Goal: Task Accomplishment & Management: Manage account settings

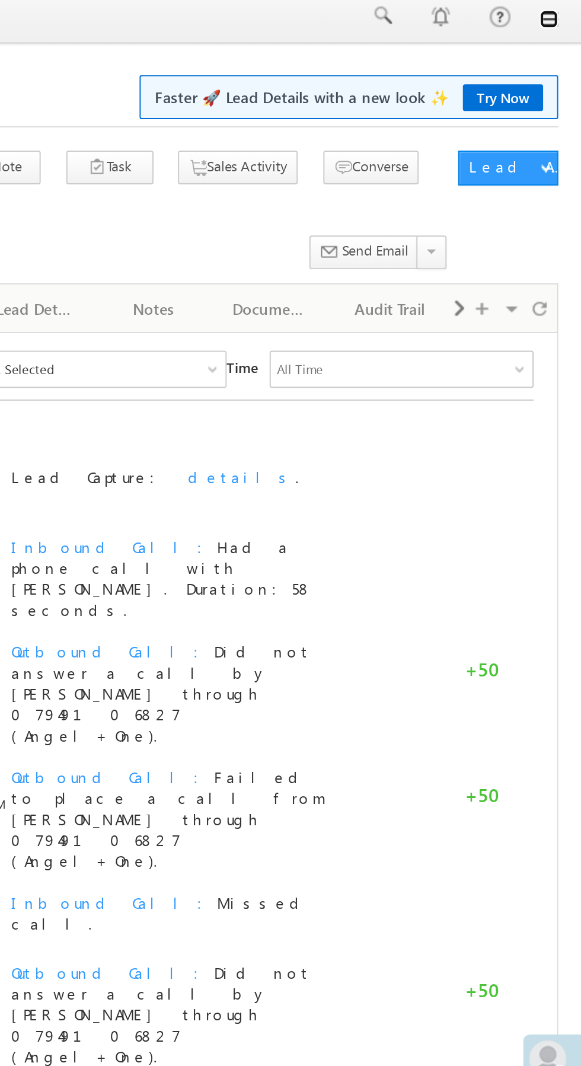
click at [565, 16] on link at bounding box center [564, 15] width 9 height 9
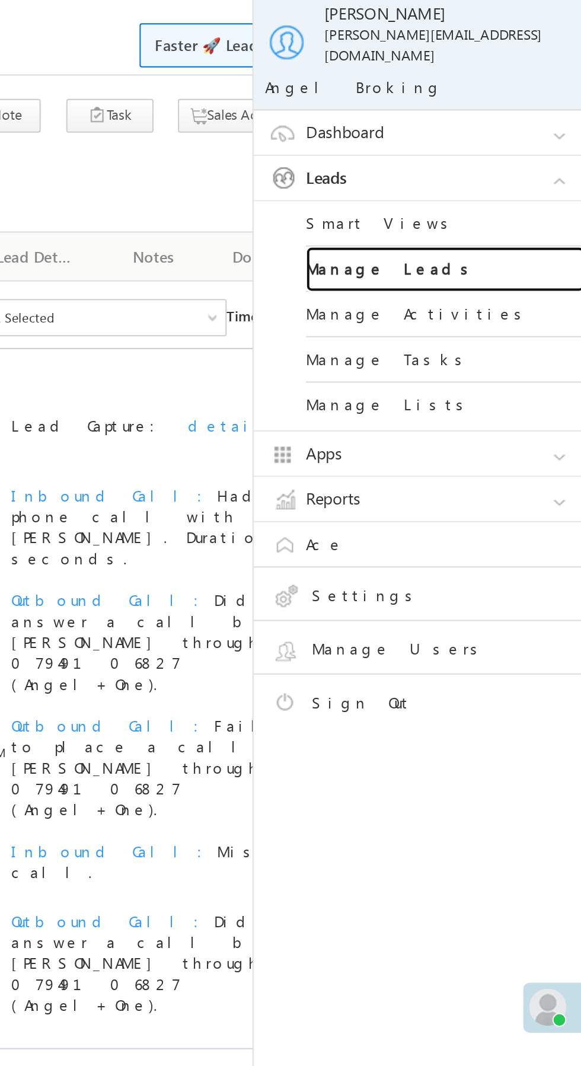
click at [525, 158] on link "Manage Leads" at bounding box center [512, 169] width 142 height 23
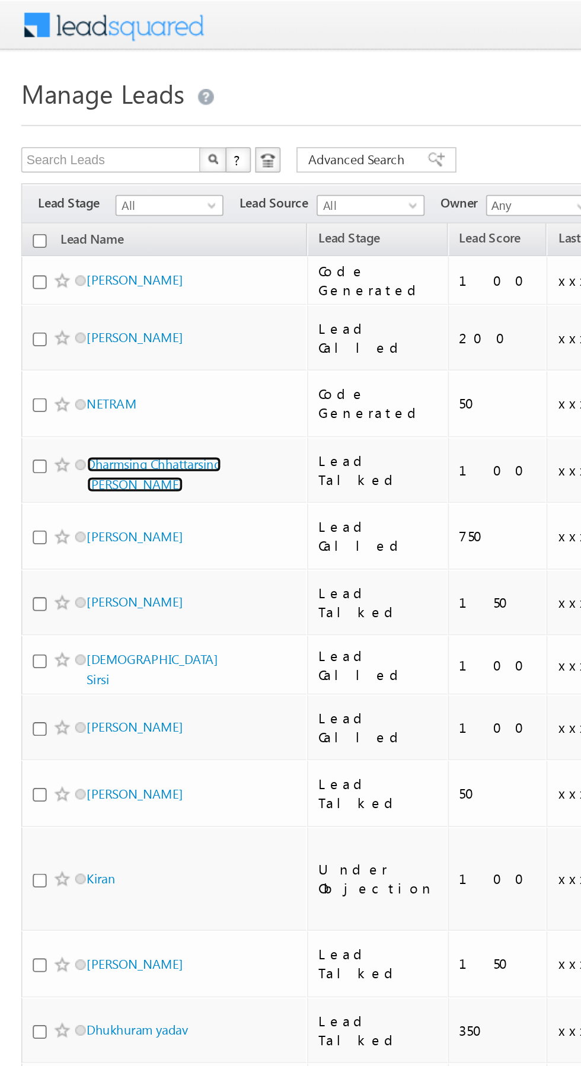
click at [95, 256] on link "Dharmsing Chhattarsing Barela" at bounding box center [86, 266] width 75 height 20
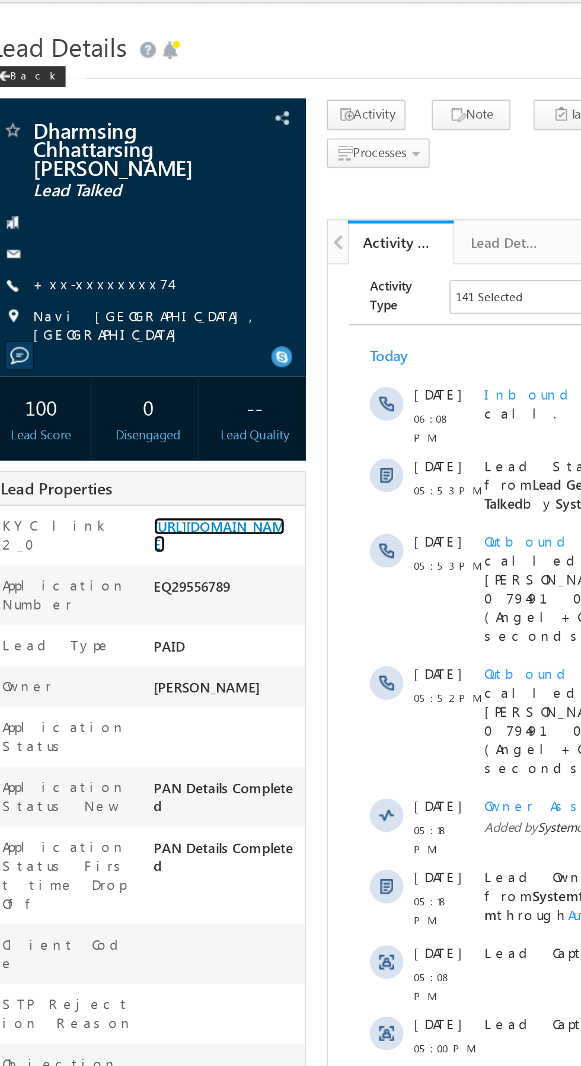
click at [156, 327] on link "[URL][DOMAIN_NAME]" at bounding box center [141, 328] width 74 height 20
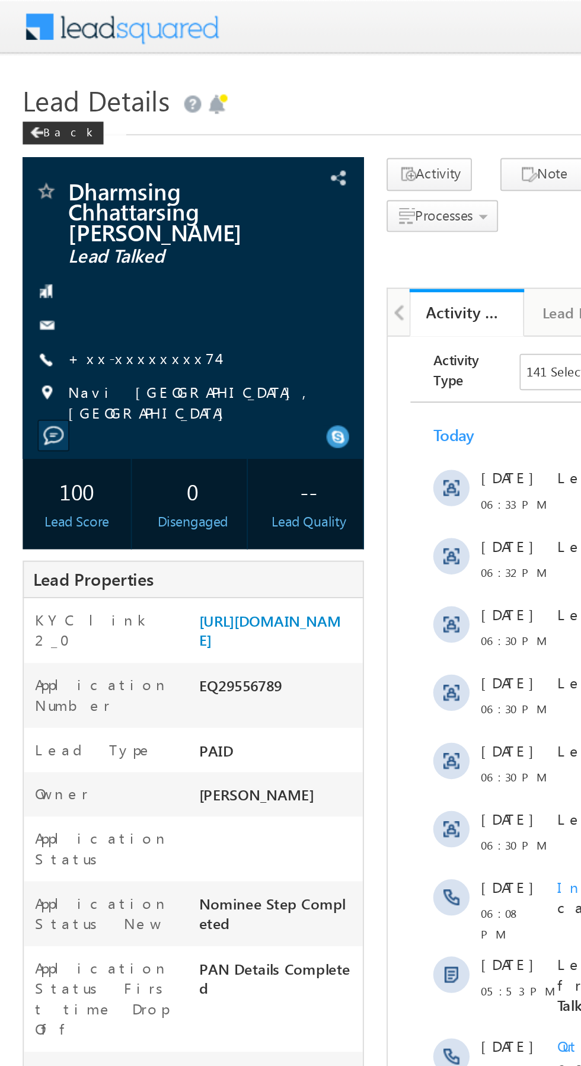
click at [75, 181] on link "+xx-xxxxxxxx74" at bounding box center [75, 186] width 78 height 10
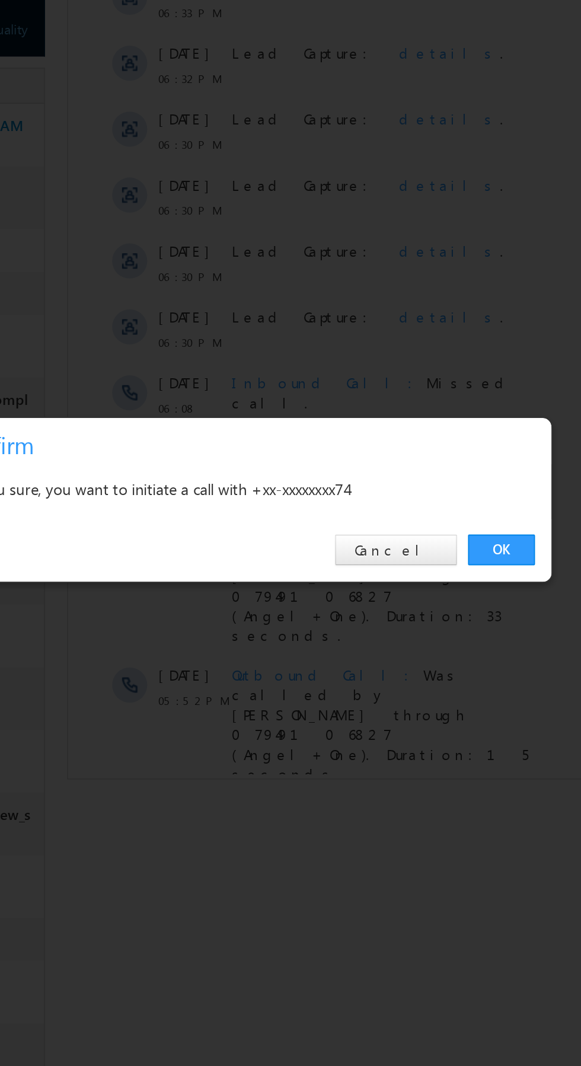
click at [435, 553] on link "OK" at bounding box center [436, 552] width 36 height 17
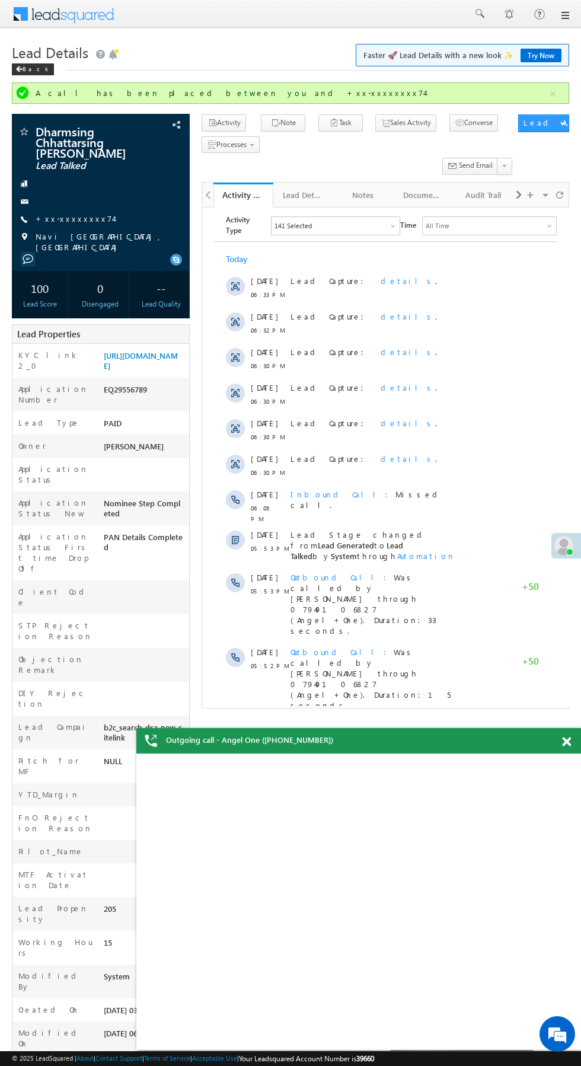
click at [153, 324] on div "Lead Properties" at bounding box center [101, 334] width 178 height 20
click at [156, 359] on link "https://angelbroking1-pk3em7sa.customui-test.leadsquared.com?leadId=232569f8-c2…" at bounding box center [141, 361] width 74 height 20
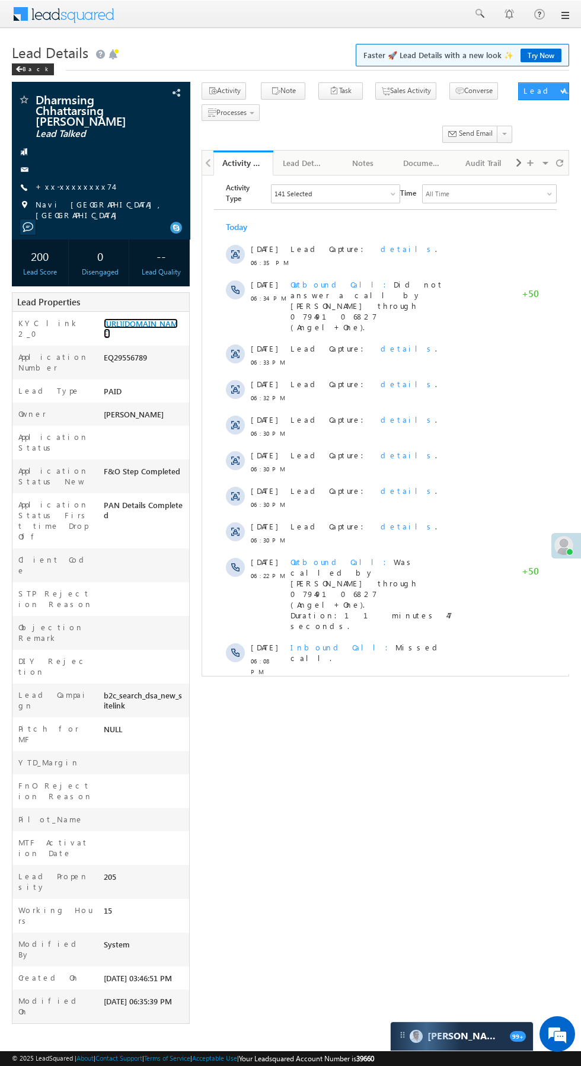
click at [143, 336] on link "https://angelbroking1-pk3em7sa.customui-test.leadsquared.com?leadId=232569f8-c2…" at bounding box center [141, 328] width 74 height 20
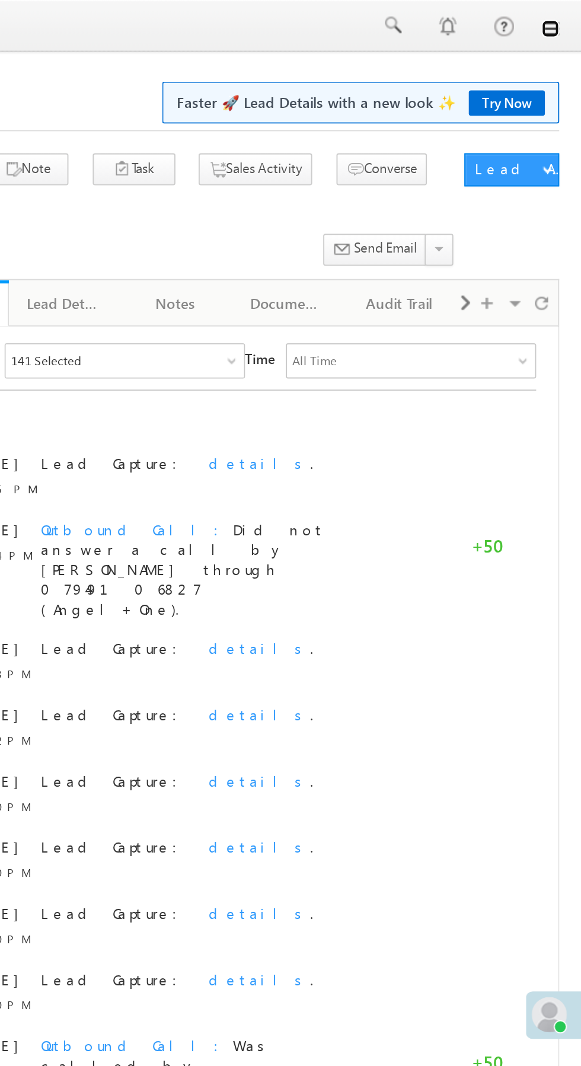
click at [564, 17] on link at bounding box center [564, 15] width 9 height 9
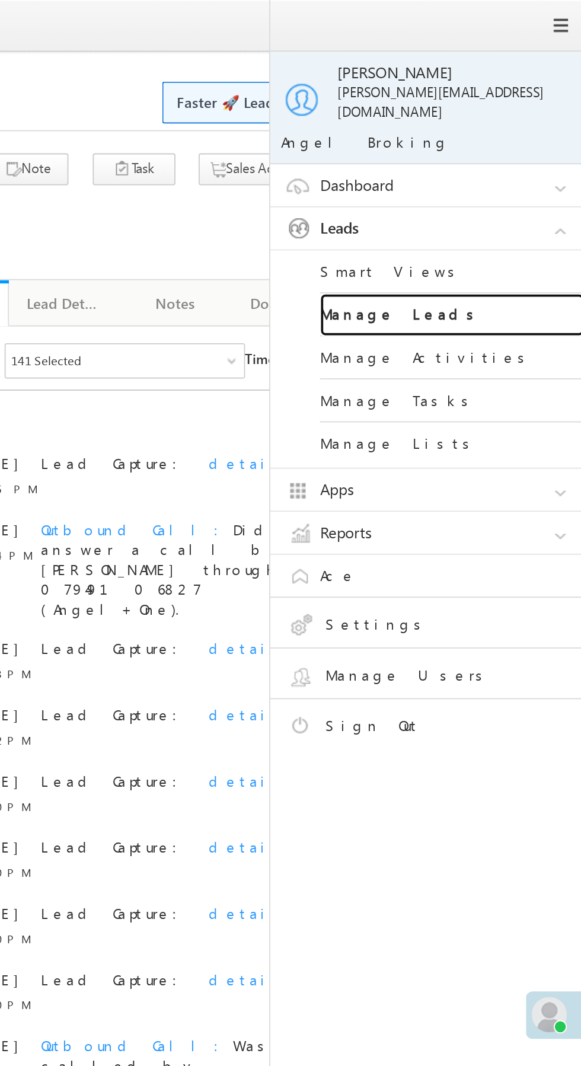
click at [531, 165] on link "Manage Leads" at bounding box center [512, 169] width 142 height 23
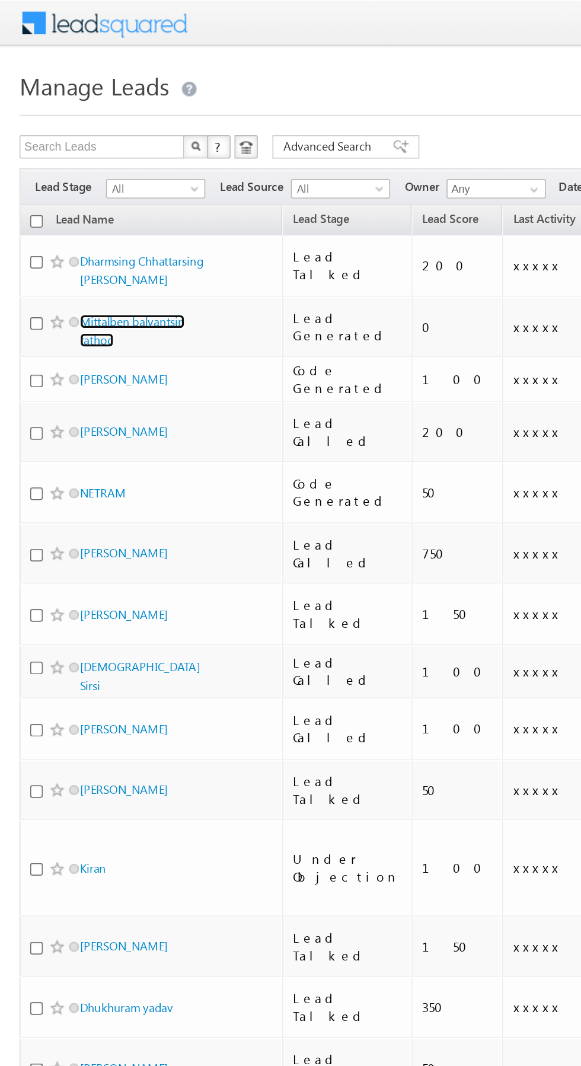
click at [95, 193] on link "Mittalben balvantsin rathod" at bounding box center [81, 202] width 64 height 20
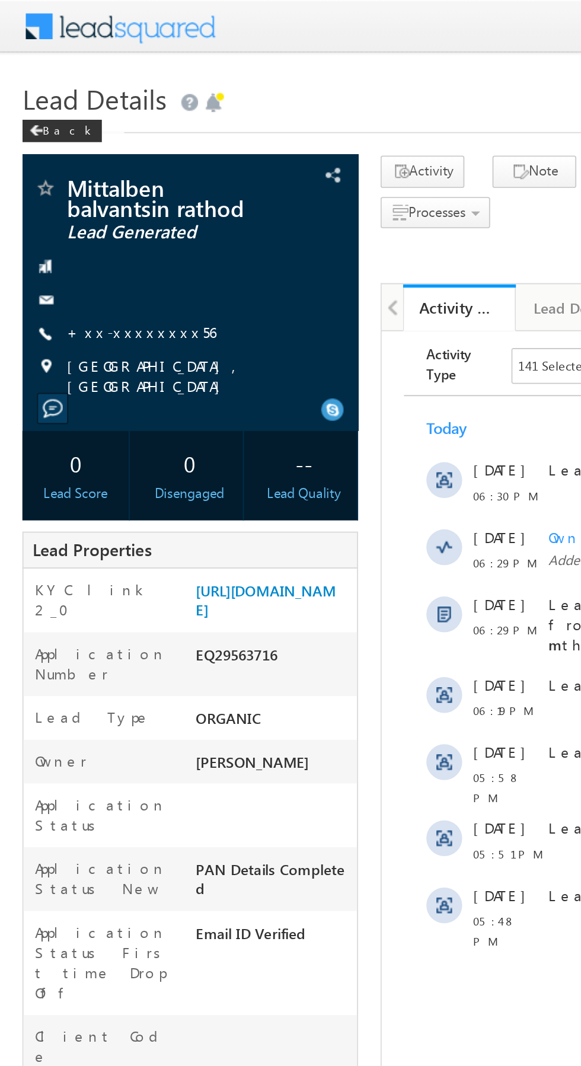
click at [77, 180] on link "+xx-xxxxxxxx56" at bounding box center [75, 176] width 79 height 10
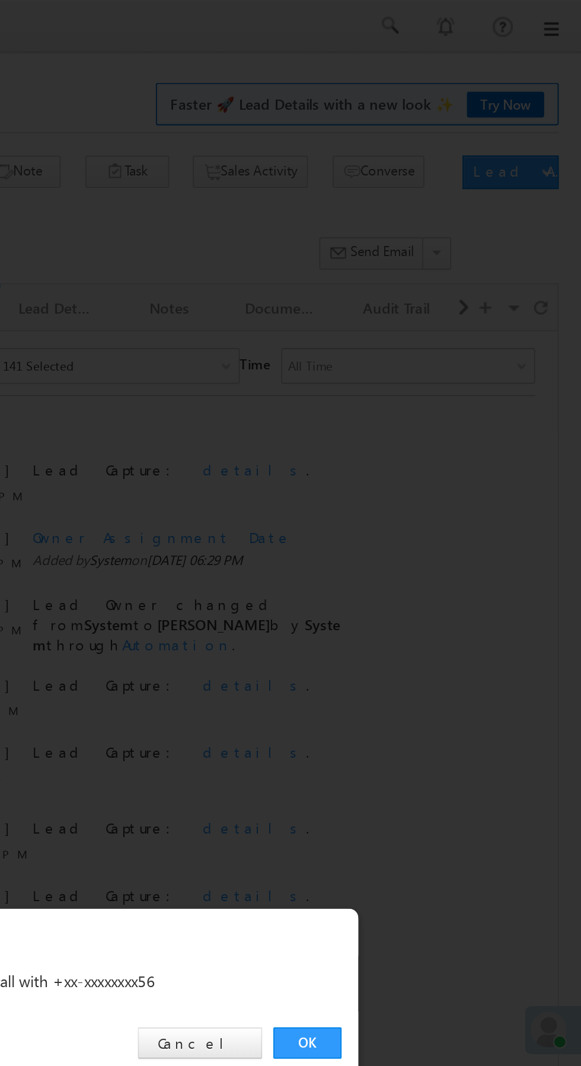
click at [441, 554] on link "OK" at bounding box center [436, 552] width 36 height 17
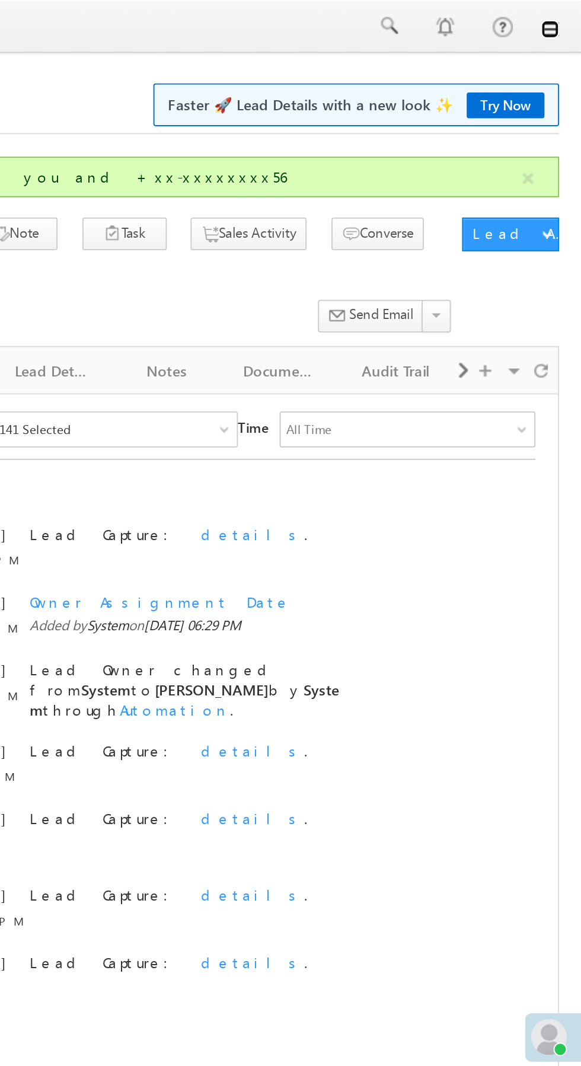
click at [565, 17] on link at bounding box center [564, 15] width 9 height 9
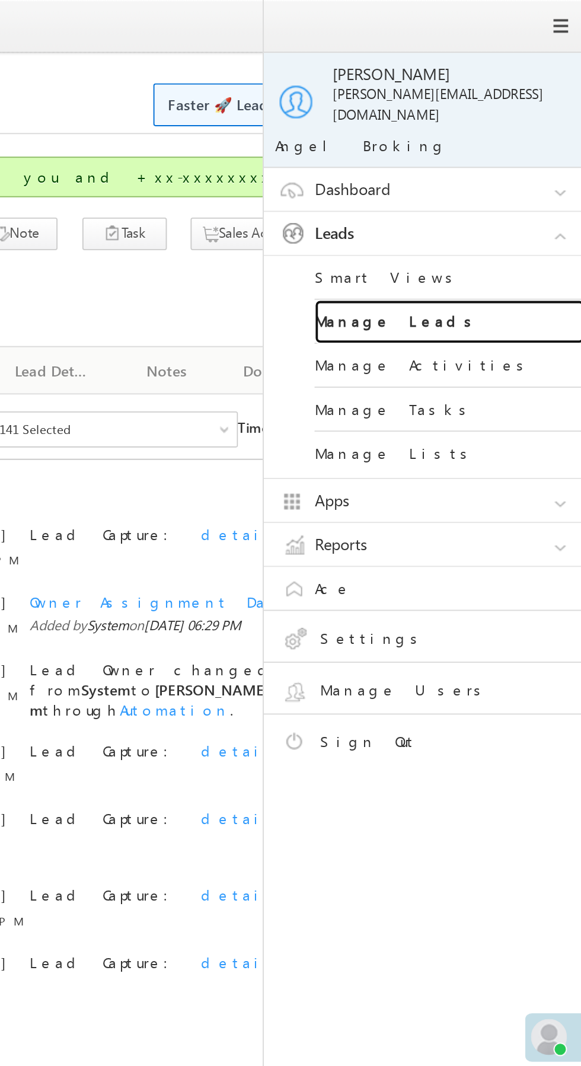
click at [515, 168] on link "Manage Leads" at bounding box center [512, 169] width 142 height 23
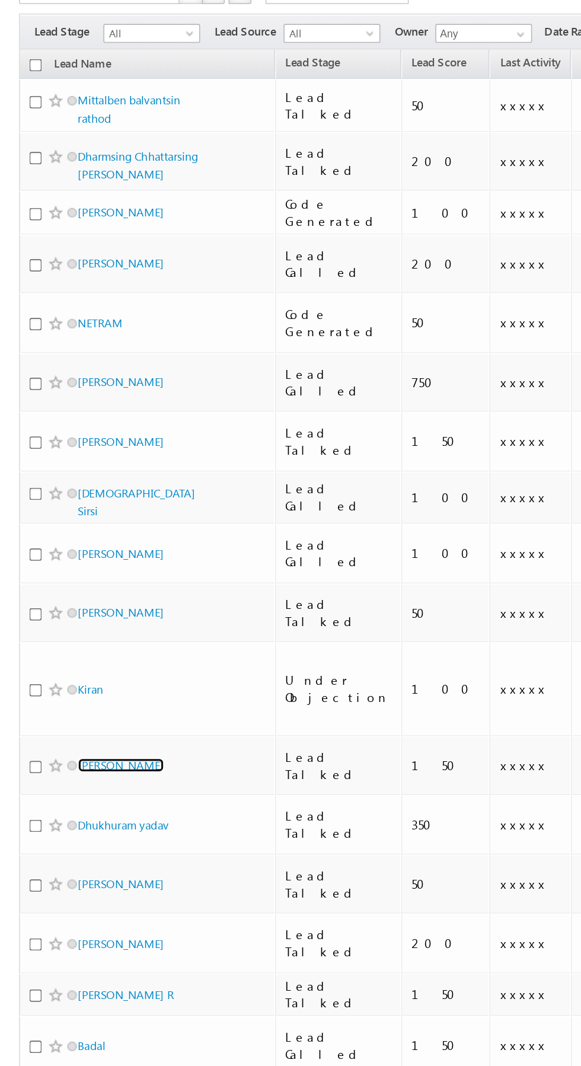
click at [68, 568] on link "[PERSON_NAME]" at bounding box center [76, 572] width 54 height 9
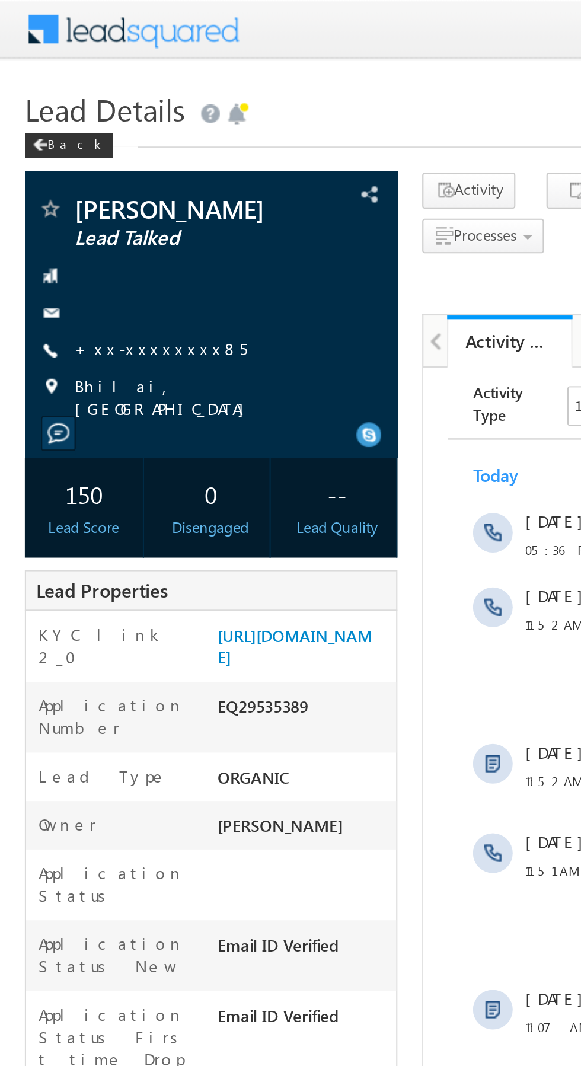
click at [75, 170] on link "+xx-xxxxxxxx85" at bounding box center [77, 166] width 82 height 10
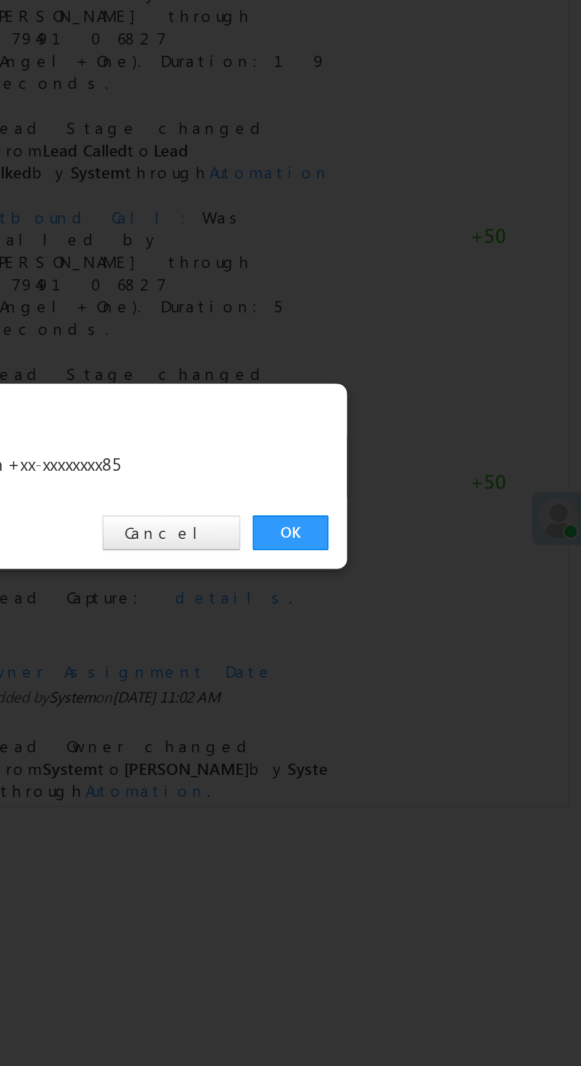
click at [438, 556] on link "OK" at bounding box center [436, 552] width 36 height 17
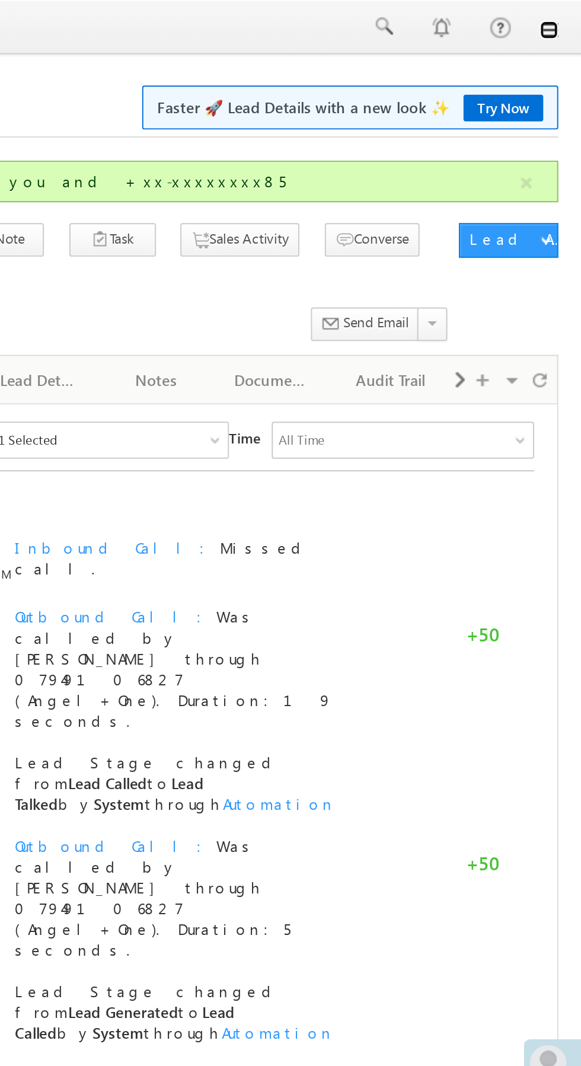
click at [568, 18] on link at bounding box center [564, 15] width 9 height 9
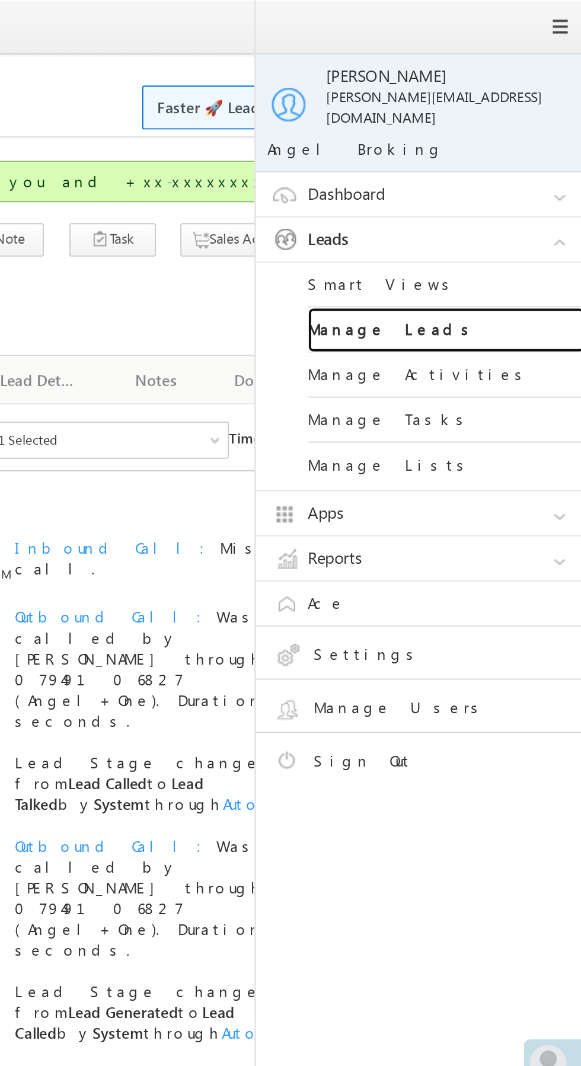
click at [524, 160] on link "Manage Leads" at bounding box center [512, 169] width 142 height 23
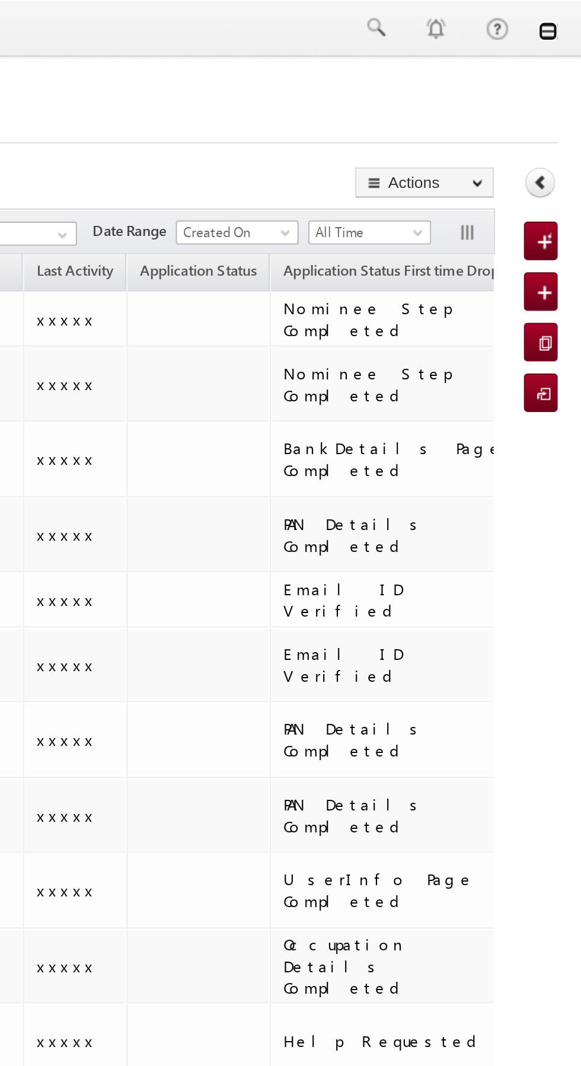
click at [566, 15] on link at bounding box center [564, 15] width 9 height 9
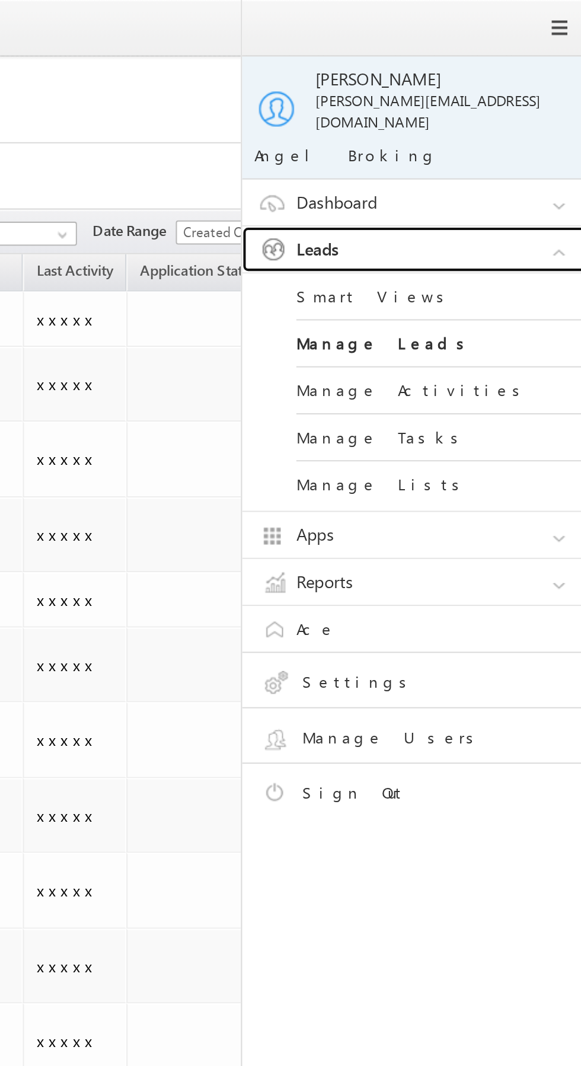
click at [521, 115] on link "Leads" at bounding box center [503, 122] width 178 height 23
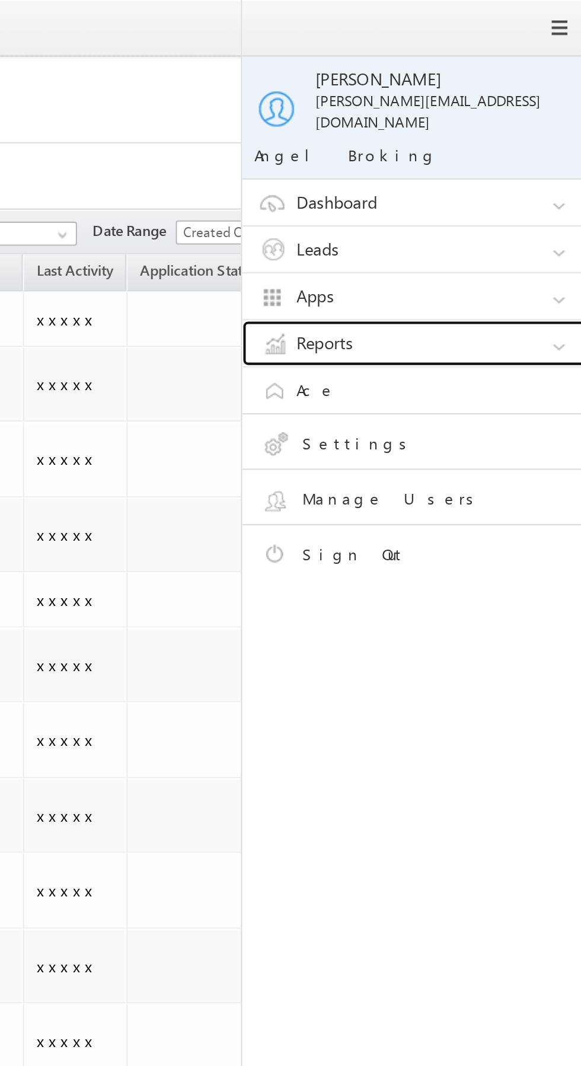
click at [509, 164] on link "Reports" at bounding box center [503, 169] width 178 height 23
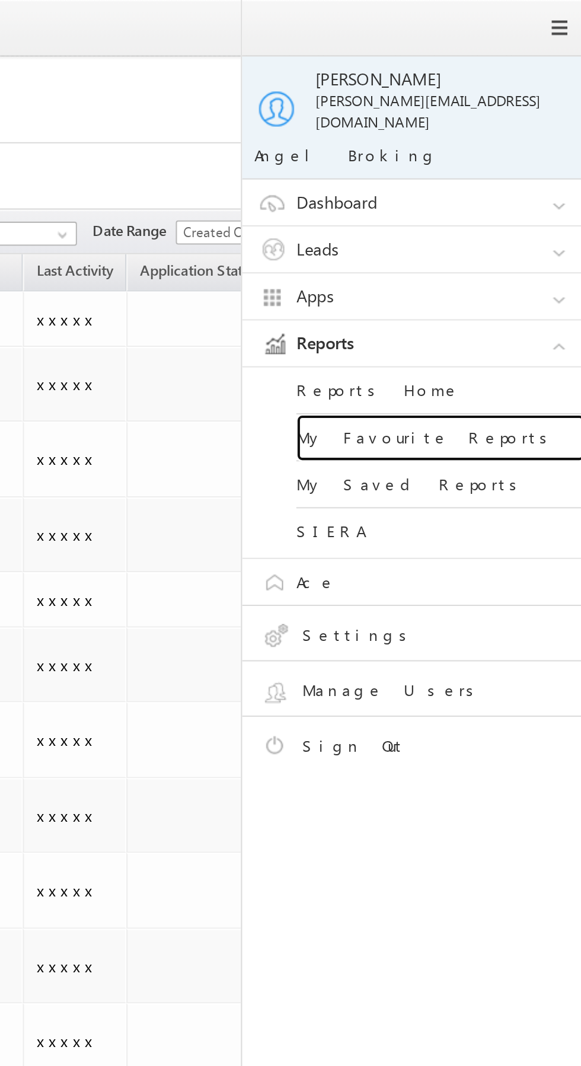
click at [533, 215] on link "My Favourite Reports" at bounding box center [512, 215] width 142 height 23
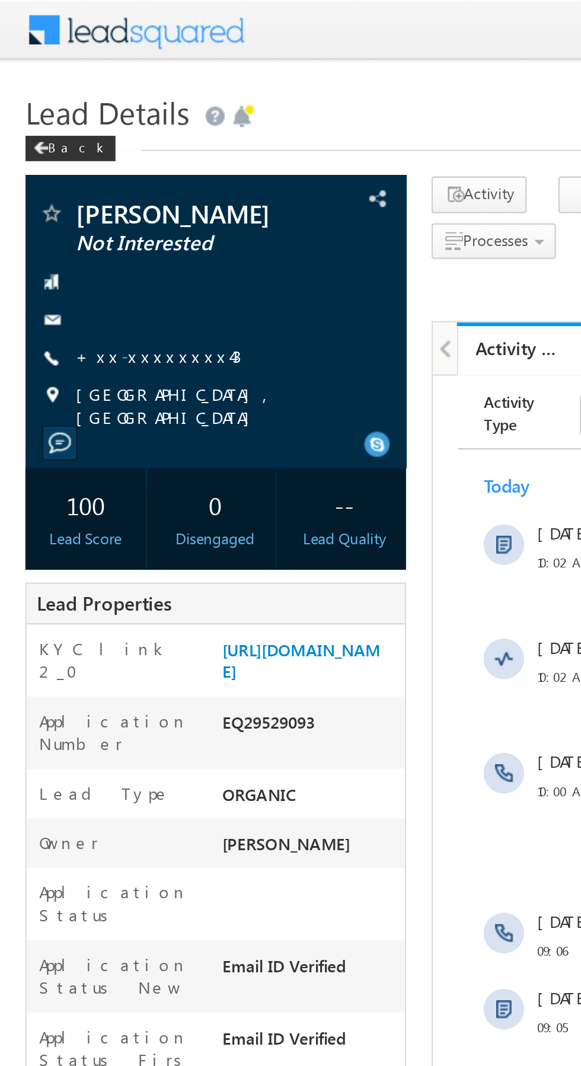
click at [78, 169] on link "+xx-xxxxxxxx43" at bounding box center [74, 166] width 77 height 10
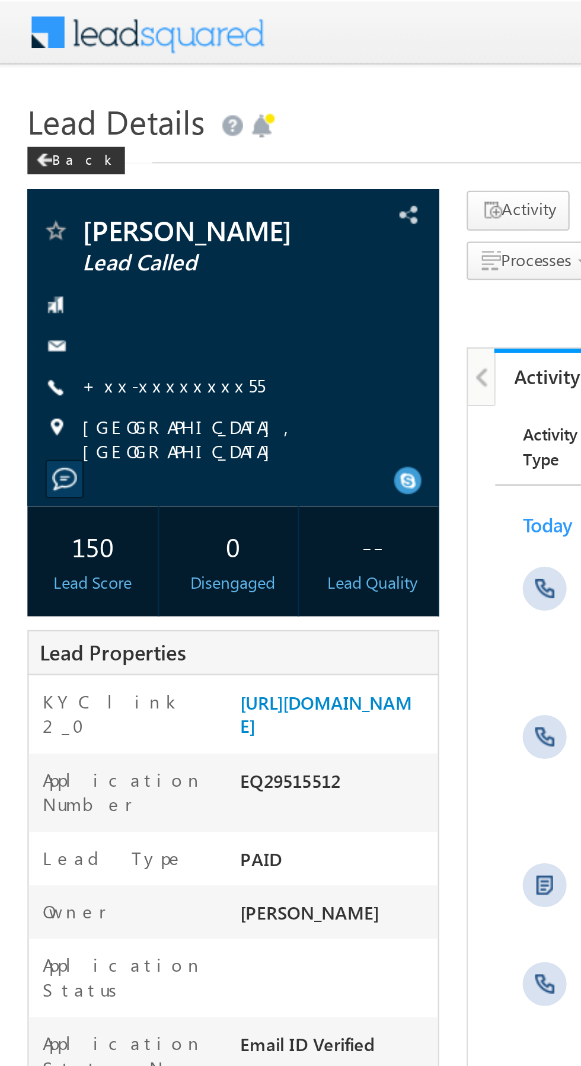
click at [73, 170] on link "+xx-xxxxxxxx55" at bounding box center [75, 166] width 79 height 10
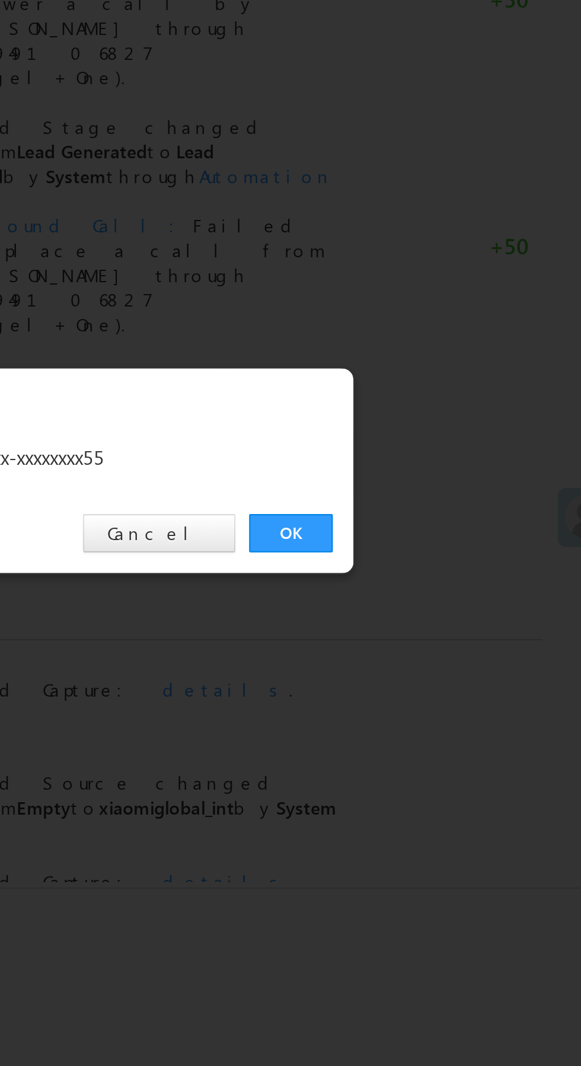
click at [440, 549] on link "OK" at bounding box center [436, 552] width 36 height 17
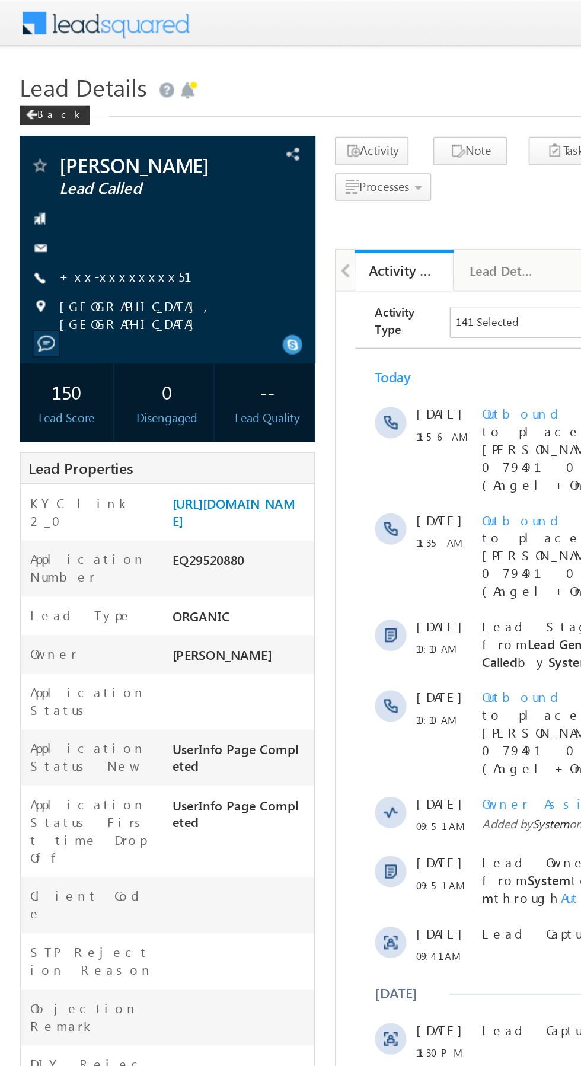
click at [80, 182] on span "Agra, Uttar Pradesh" at bounding box center [106, 189] width 141 height 21
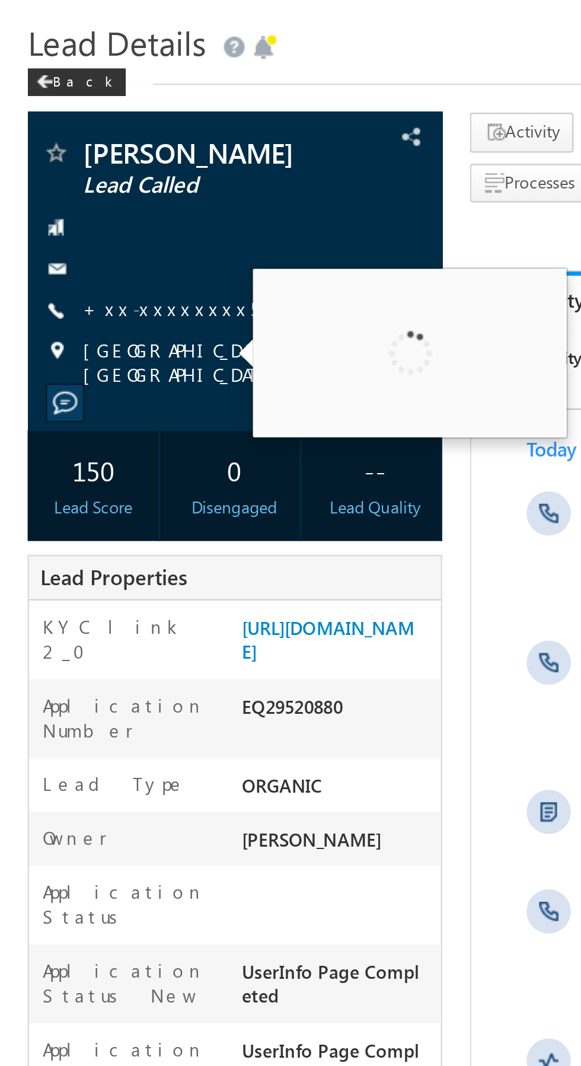
click at [71, 168] on link "+xx-xxxxxxxx51" at bounding box center [83, 166] width 94 height 10
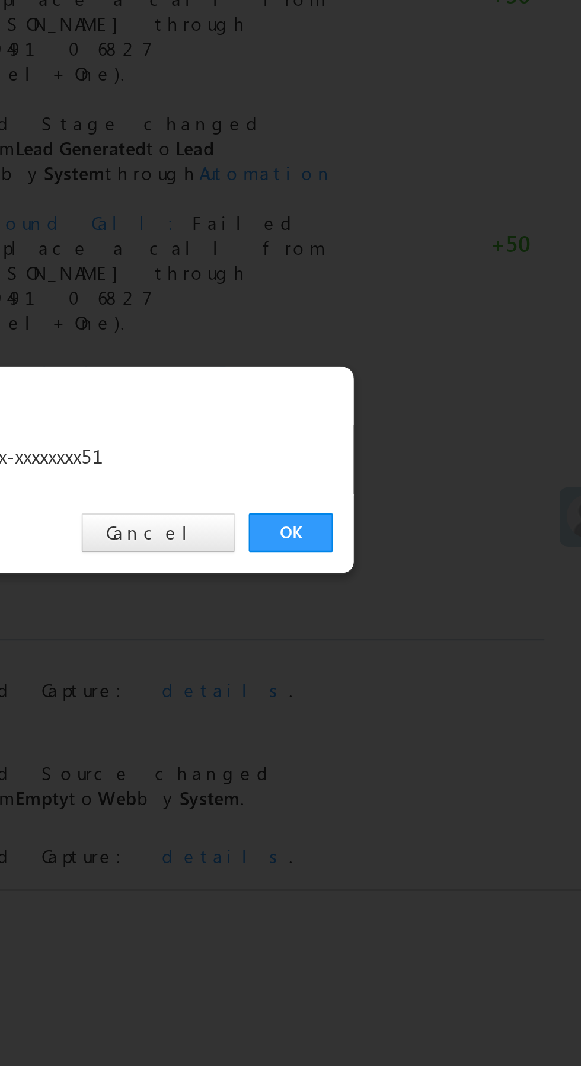
click at [444, 553] on link "OK" at bounding box center [436, 552] width 36 height 17
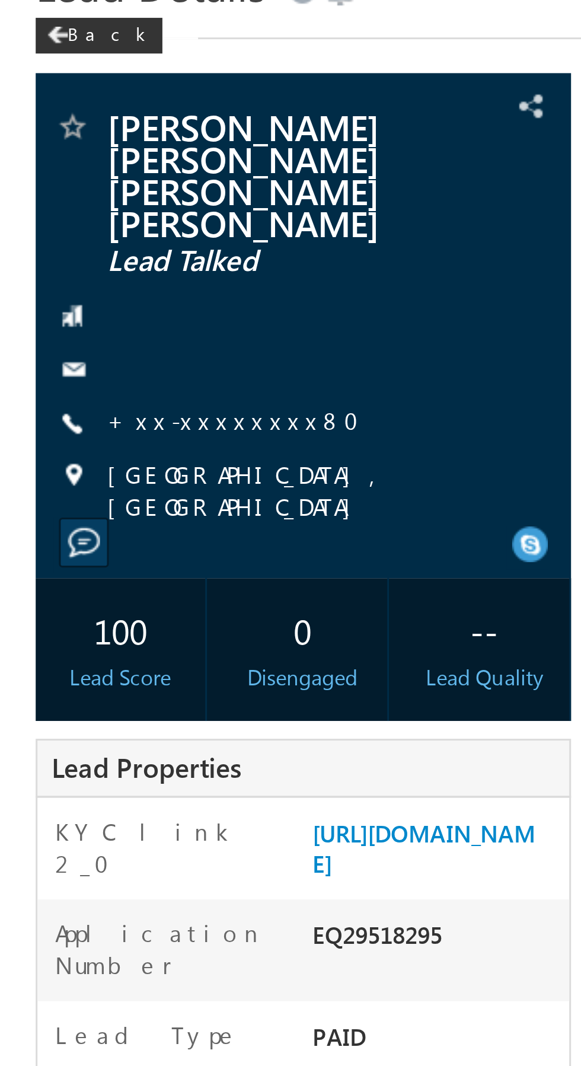
click at [72, 192] on link "+xx-xxxxxxxx80" at bounding box center [81, 197] width 91 height 10
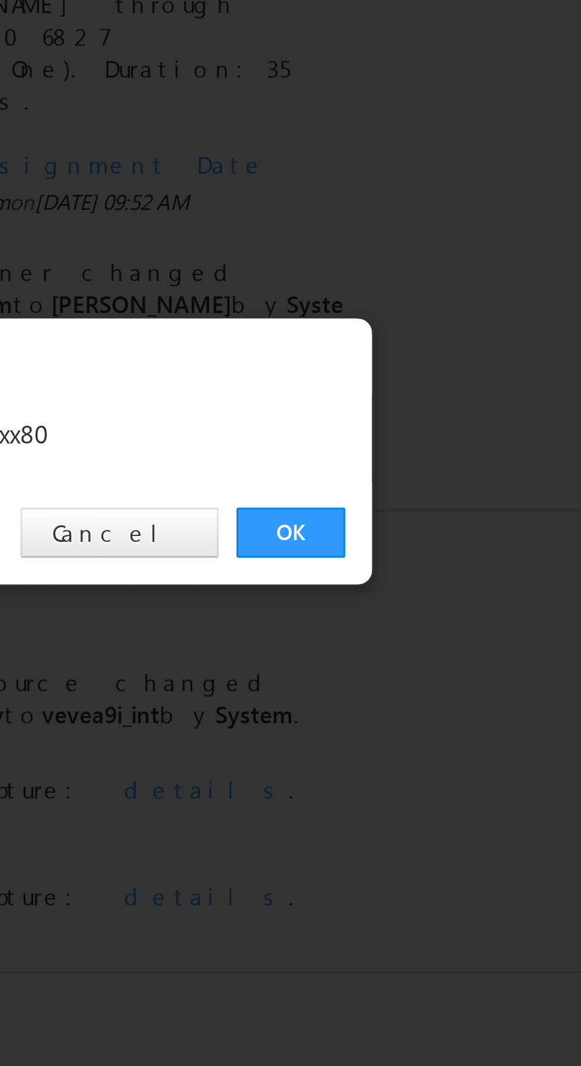
click at [436, 551] on link "OK" at bounding box center [436, 552] width 36 height 17
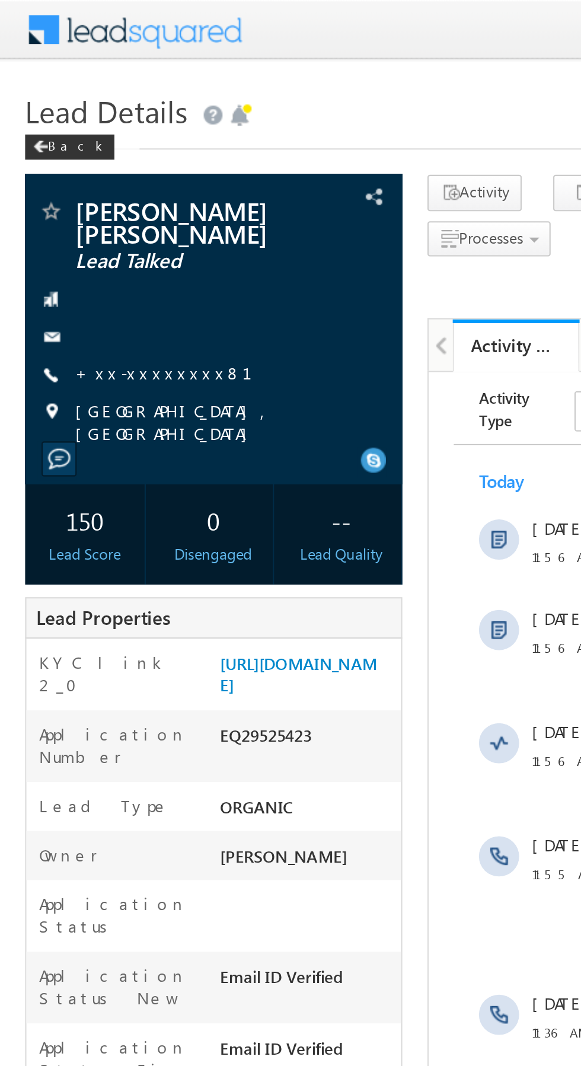
click at [71, 177] on link "+xx-xxxxxxxx81" at bounding box center [85, 176] width 98 height 10
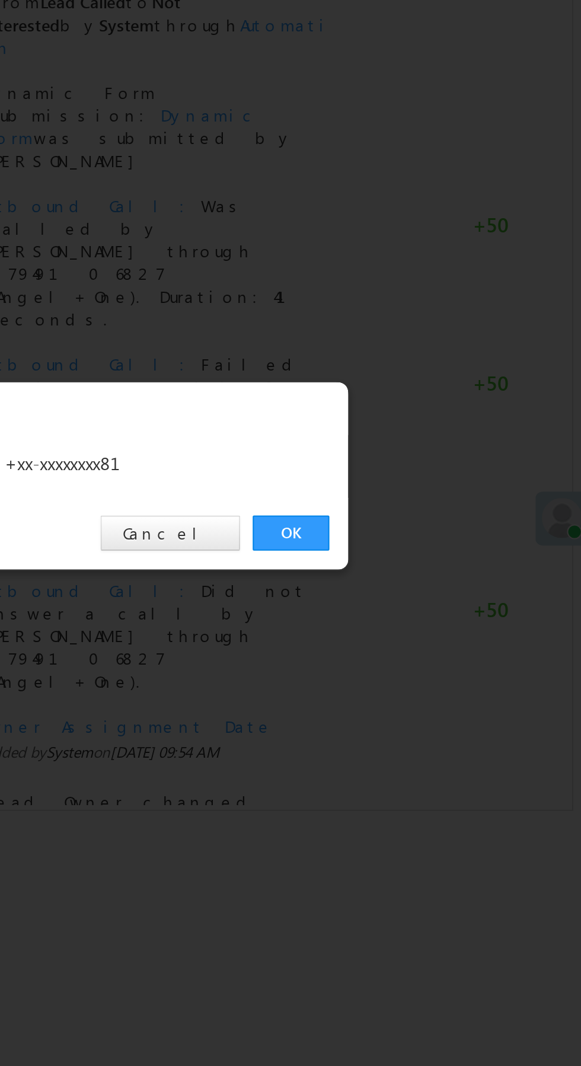
click at [436, 556] on link "OK" at bounding box center [436, 552] width 36 height 17
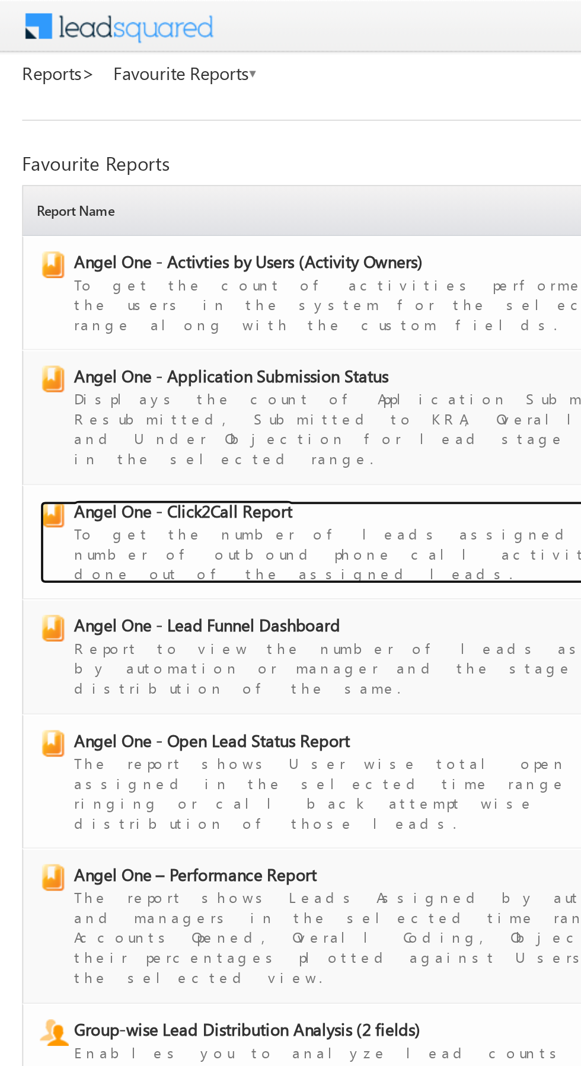
click at [119, 267] on span "Angel One - Click2Call Report" at bounding box center [98, 273] width 117 height 12
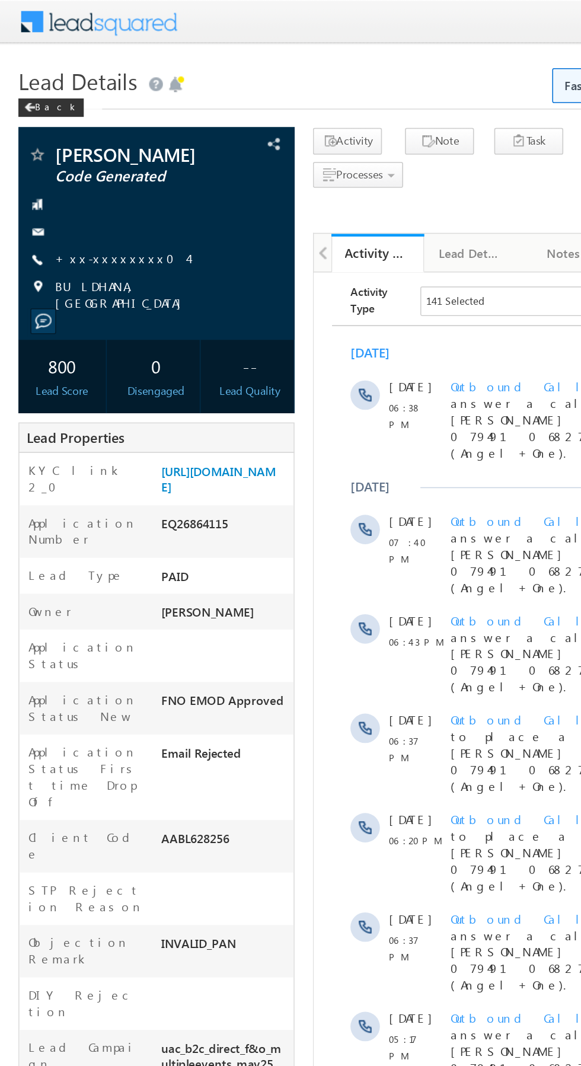
click at [68, 171] on link "+xx-xxxxxxxx04" at bounding box center [78, 166] width 85 height 10
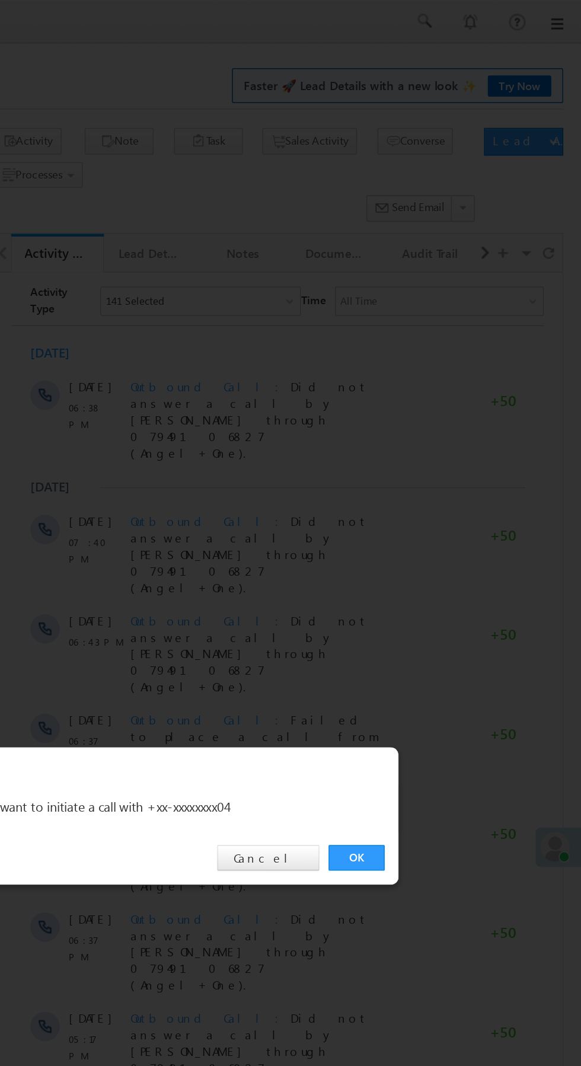
click at [436, 553] on link "OK" at bounding box center [436, 552] width 36 height 17
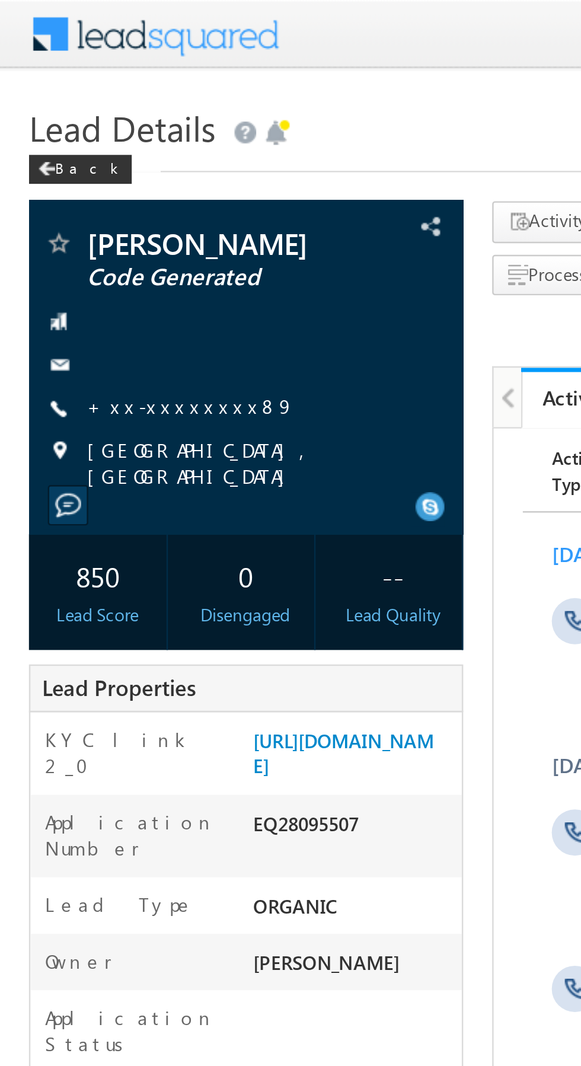
click at [70, 167] on link "+xx-xxxxxxxx89" at bounding box center [78, 166] width 85 height 10
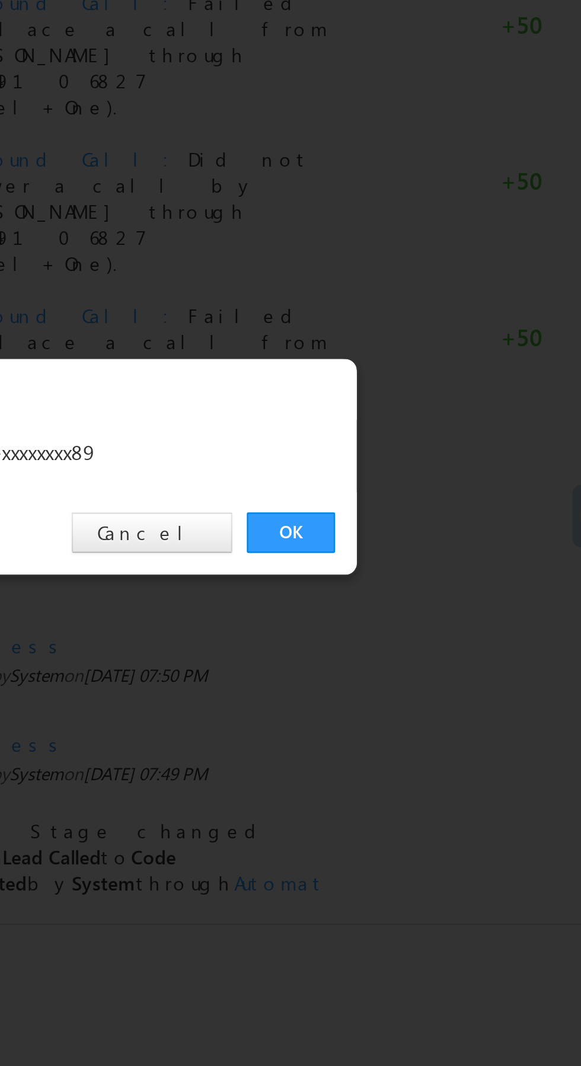
click at [435, 548] on link "OK" at bounding box center [436, 552] width 36 height 17
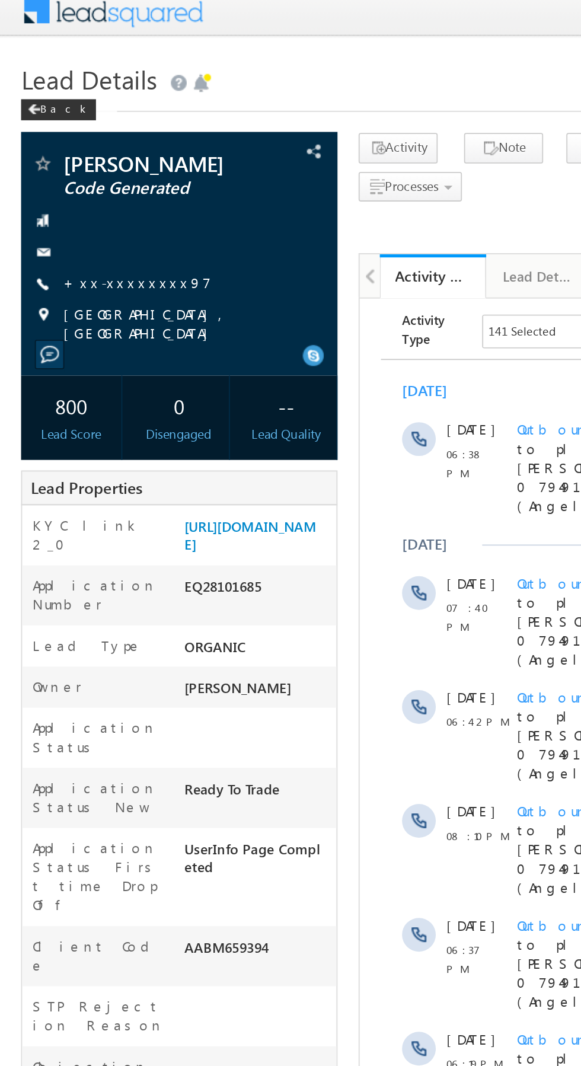
click at [75, 171] on link "+xx-xxxxxxxx97" at bounding box center [77, 166] width 83 height 10
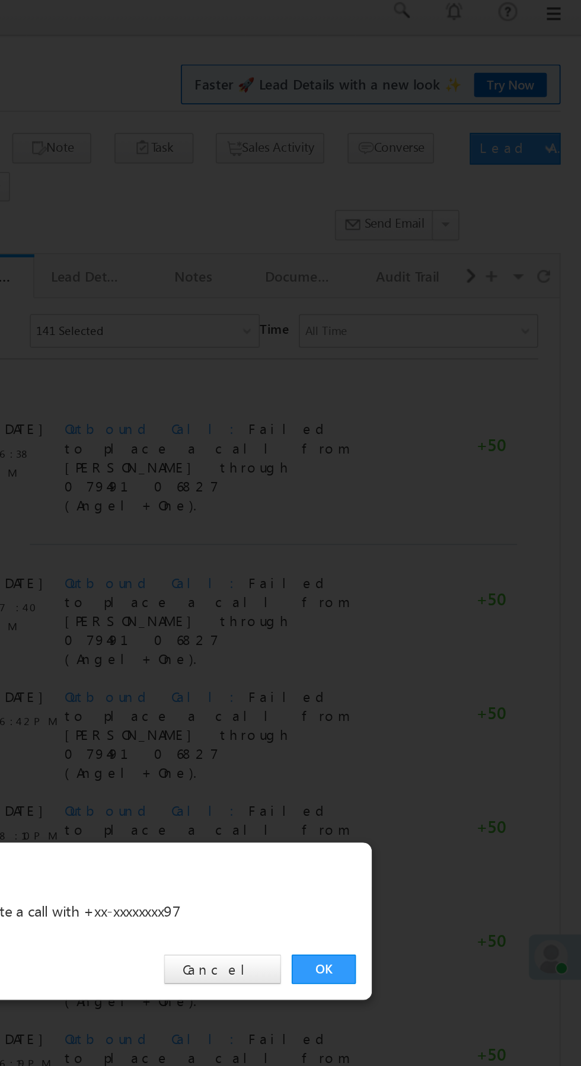
click at [443, 551] on link "OK" at bounding box center [436, 552] width 36 height 17
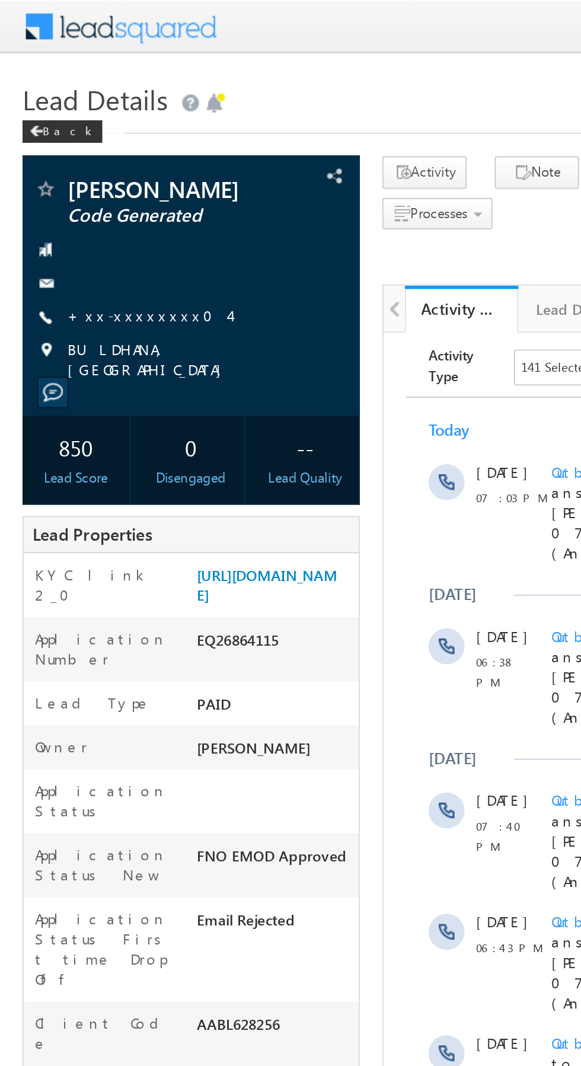
click at [69, 171] on link "+xx-xxxxxxxx04" at bounding box center [78, 166] width 85 height 10
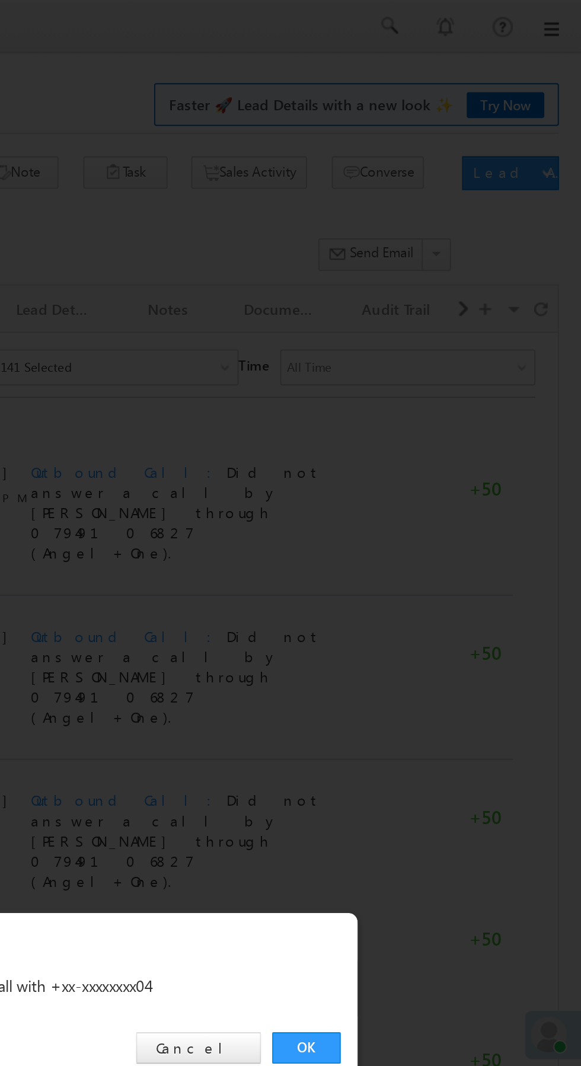
click at [445, 553] on link "OK" at bounding box center [436, 552] width 36 height 17
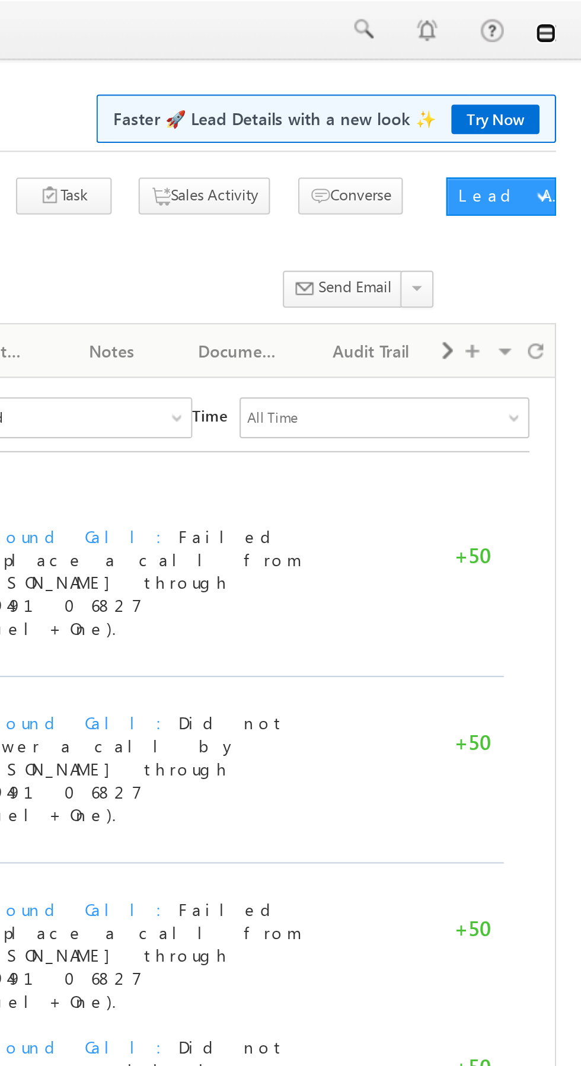
click at [565, 16] on link at bounding box center [564, 15] width 9 height 9
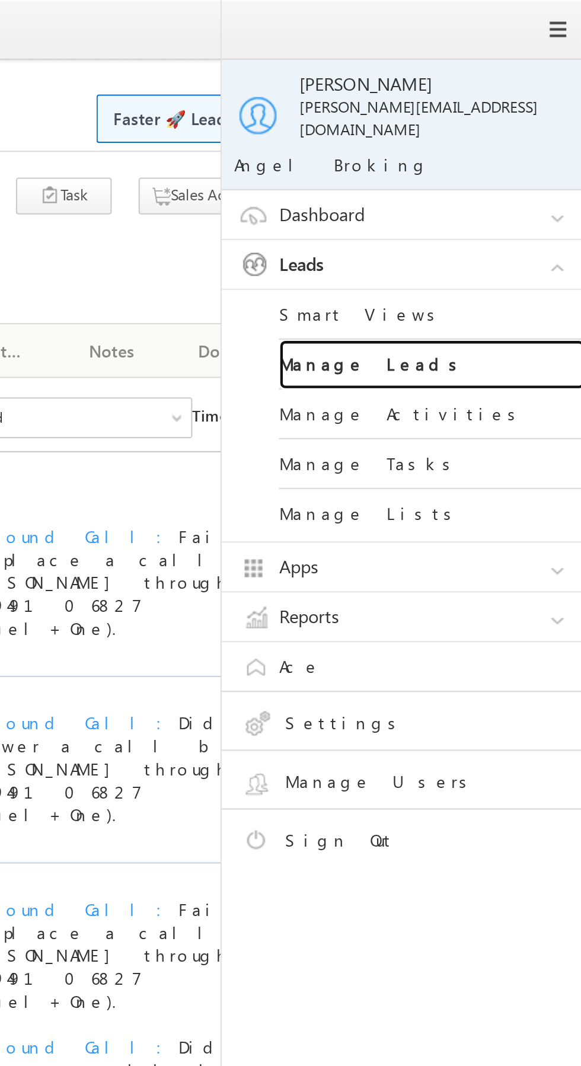
click at [522, 166] on link "Manage Leads" at bounding box center [512, 169] width 142 height 23
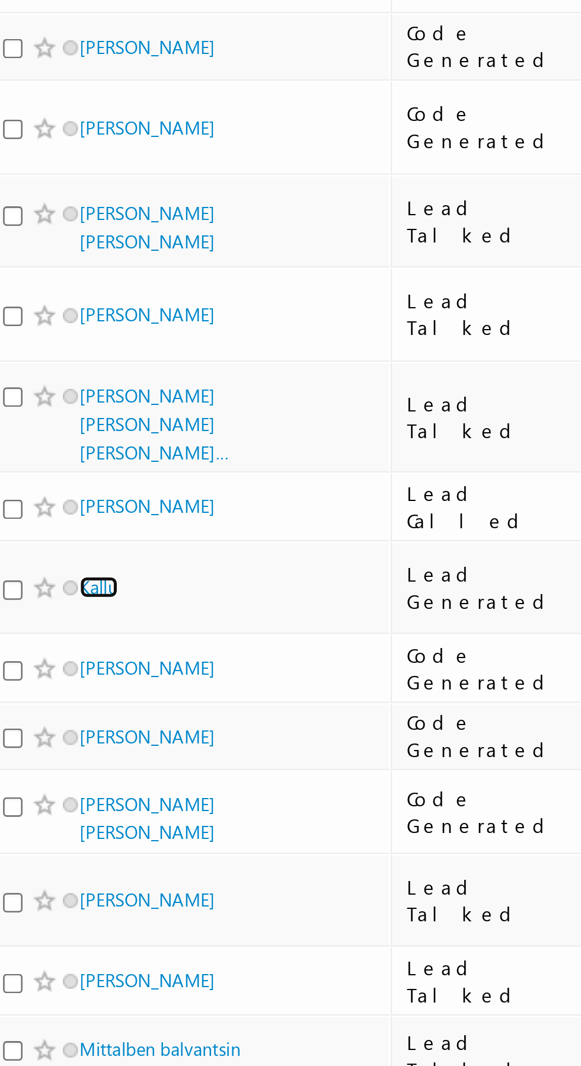
click at [58, 404] on link "Kallu" at bounding box center [56, 408] width 15 height 9
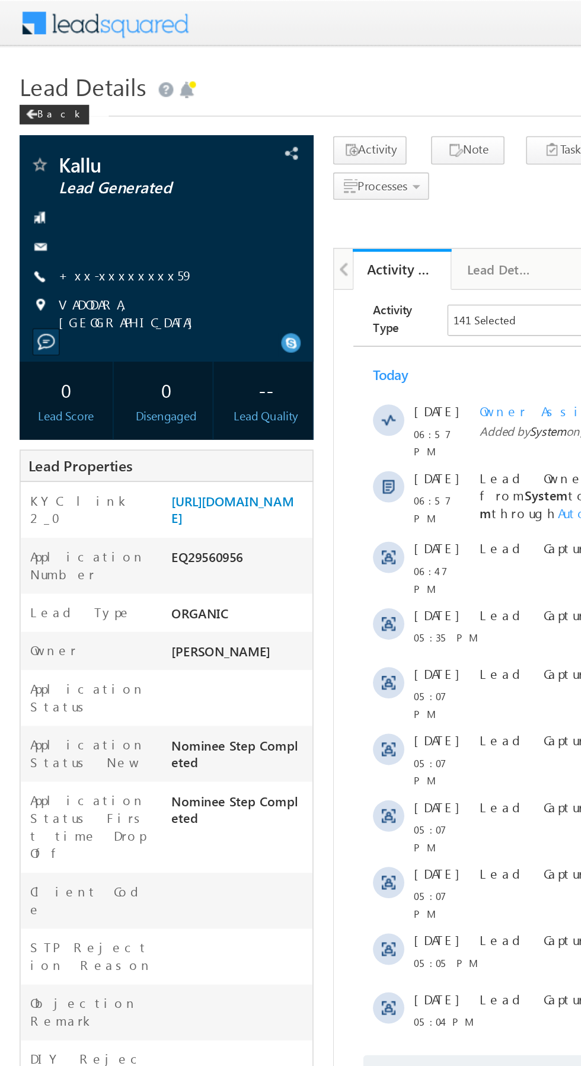
click at [71, 165] on link "+xx-xxxxxxxx59" at bounding box center [77, 166] width 82 height 10
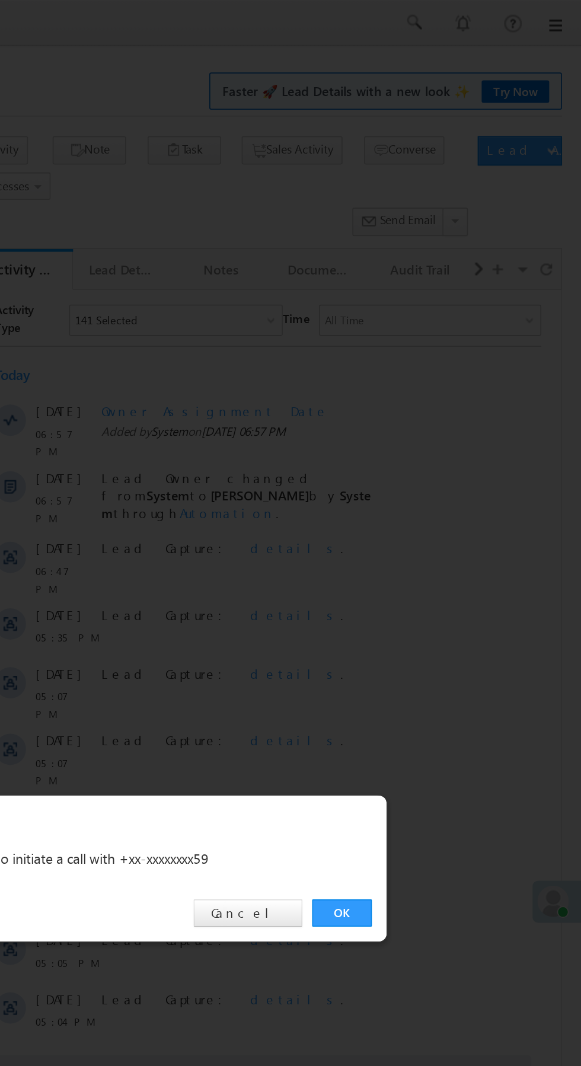
click at [447, 559] on link "OK" at bounding box center [436, 552] width 36 height 17
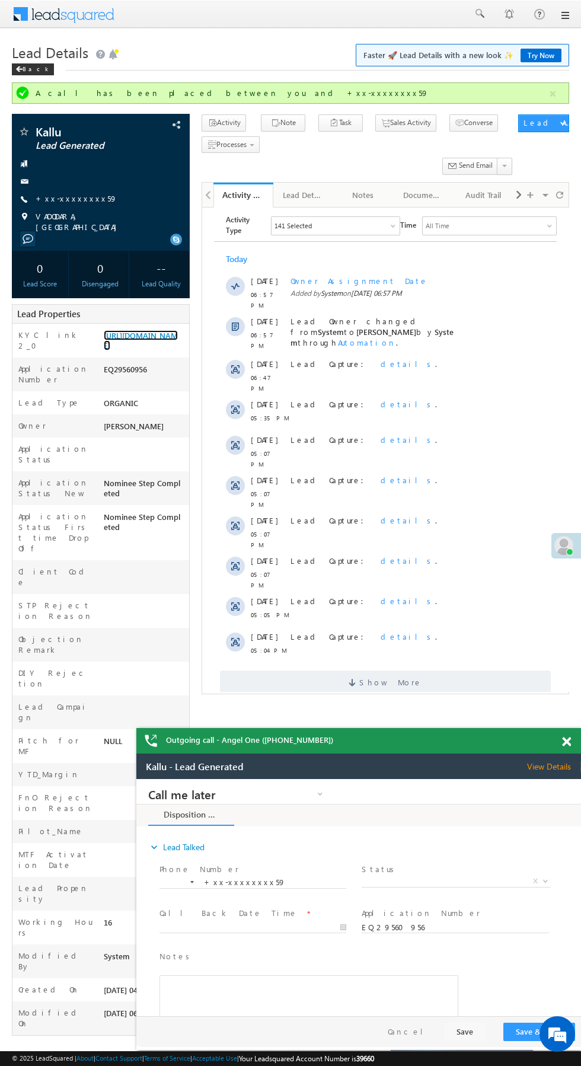
click at [157, 344] on link "https://angelbroking1-pk3em7sa.customui-test.leadsquared.com?leadId=2e94dcb1-9e…" at bounding box center [141, 340] width 74 height 20
click at [135, 345] on link "https://angelbroking1-pk3em7sa.customui-test.leadsquared.com?leadId=2e94dcb1-9e…" at bounding box center [141, 340] width 74 height 20
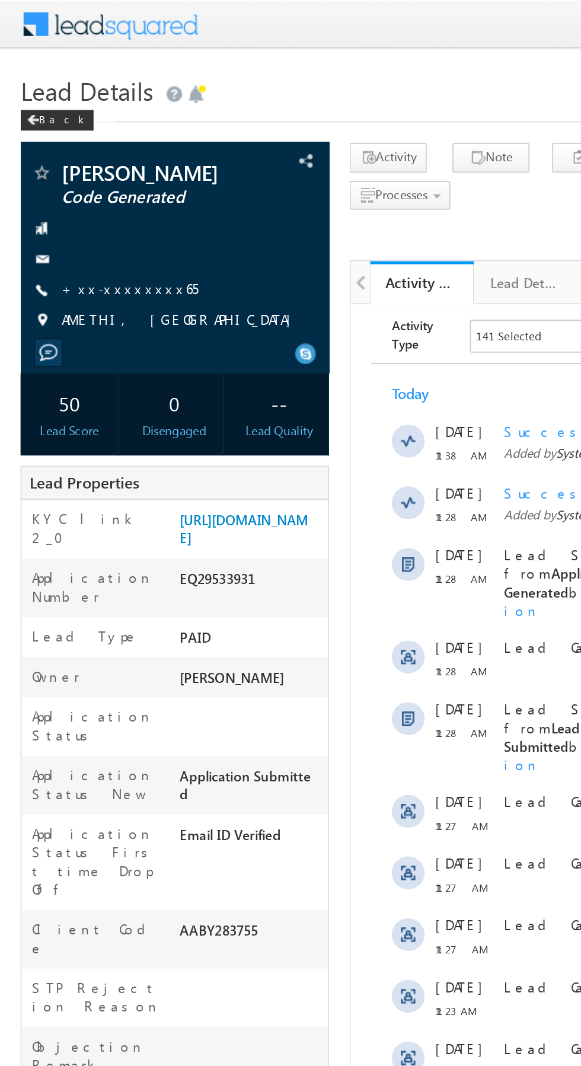
click at [74, 171] on link "+xx-xxxxxxxx65" at bounding box center [75, 166] width 79 height 10
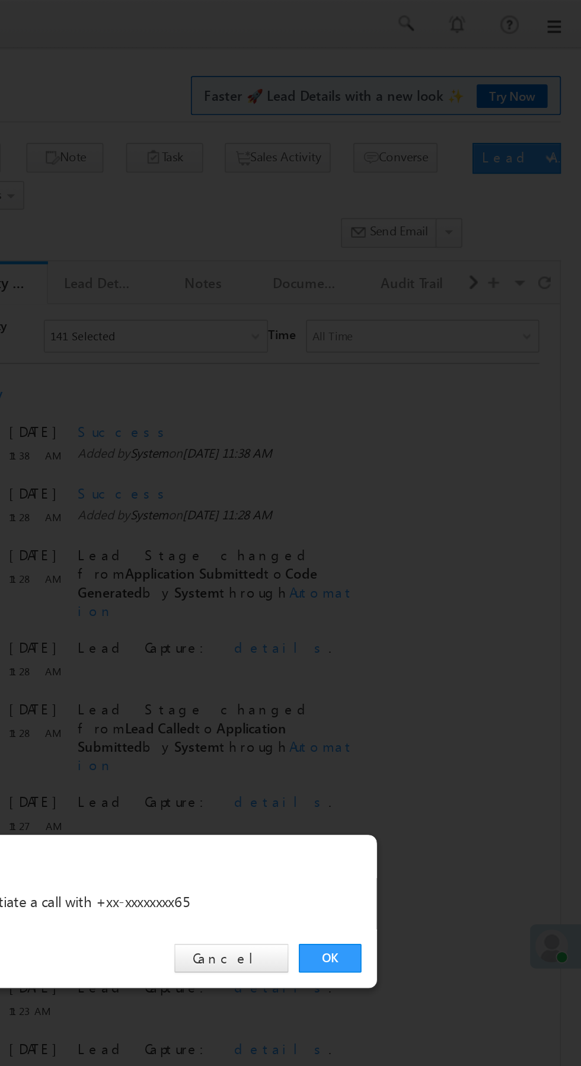
click at [442, 558] on link "OK" at bounding box center [436, 552] width 36 height 17
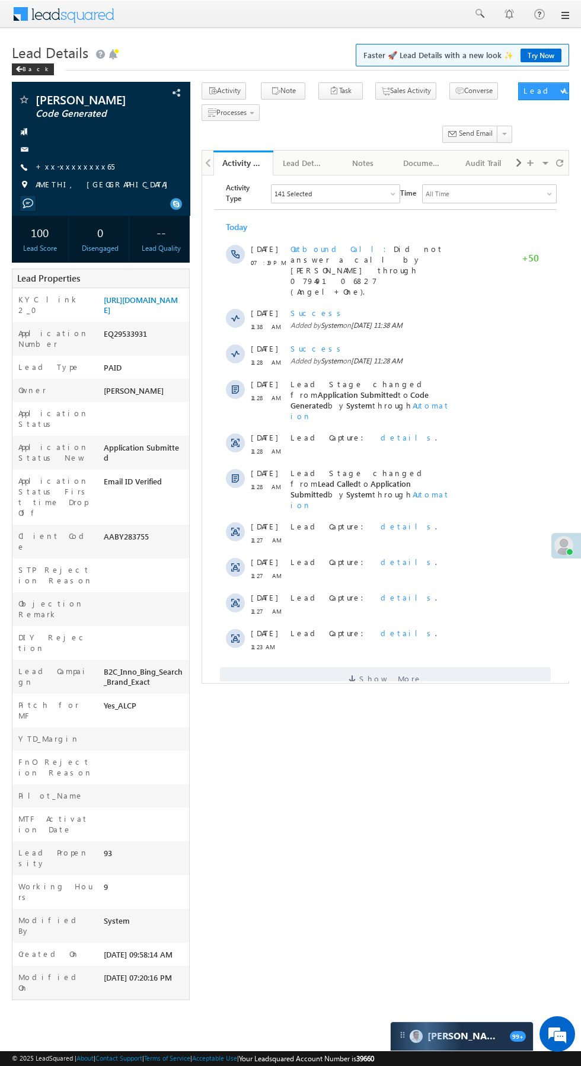
click at [515, 385] on div "[DATE] 11:28 AM Lead Stage changed from Application Submitted to Code Generated…" at bounding box center [385, 399] width 343 height 53
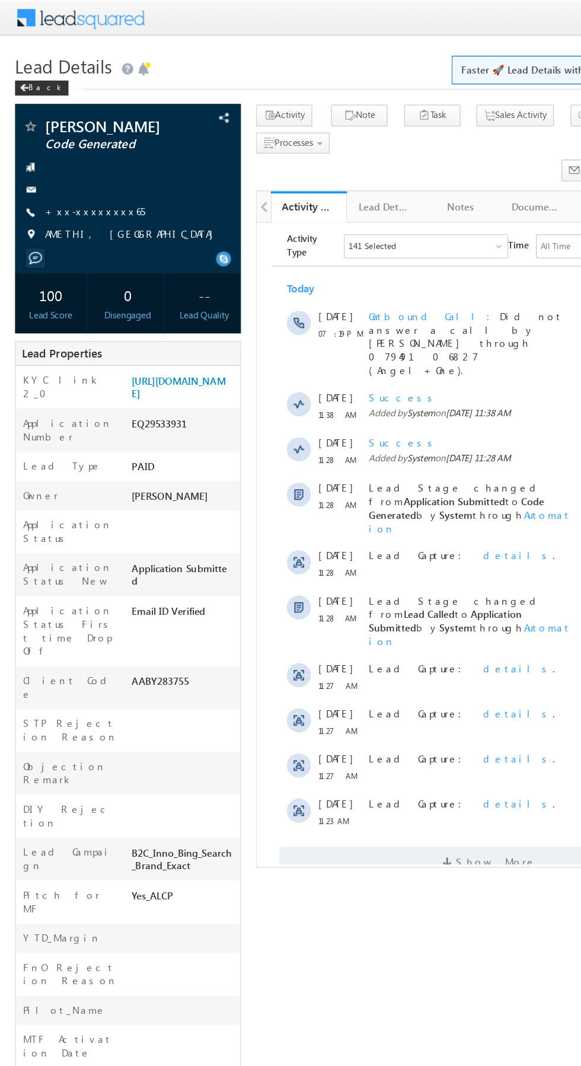
click at [76, 171] on link "+xx-xxxxxxxx65" at bounding box center [75, 166] width 79 height 10
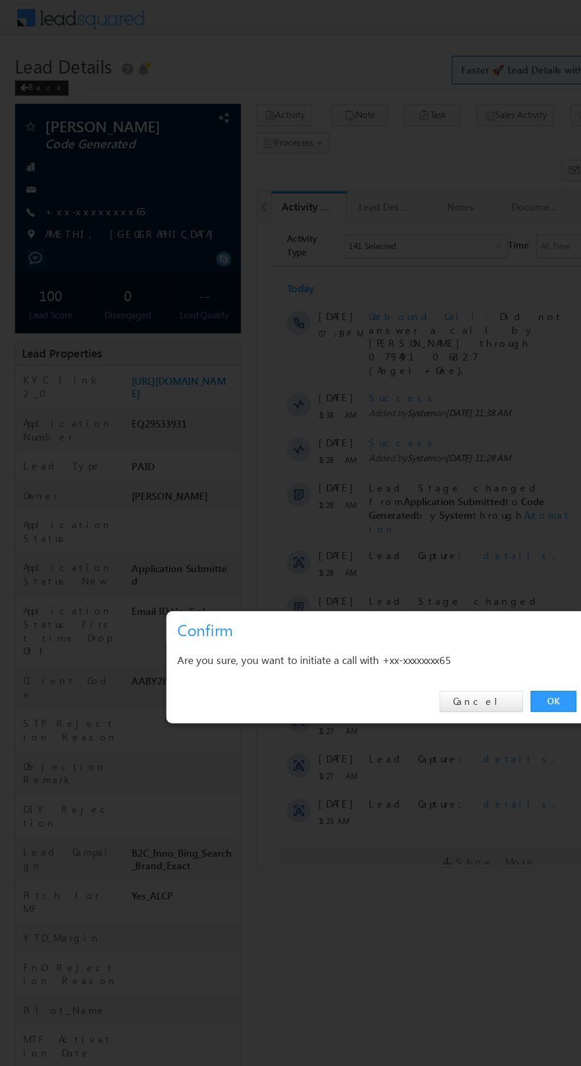
click at [436, 553] on link "OK" at bounding box center [436, 552] width 36 height 17
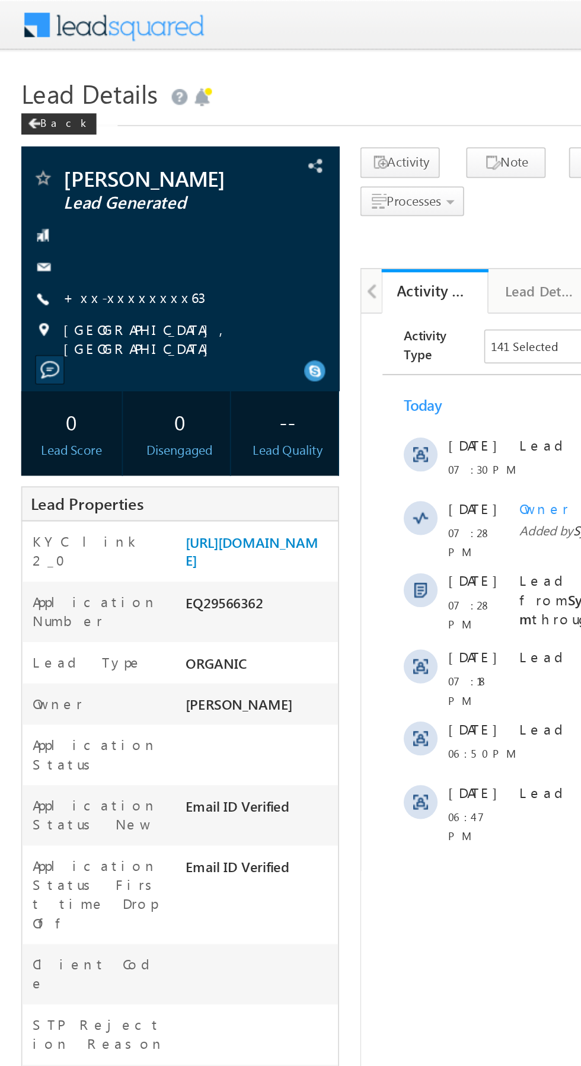
click at [78, 170] on link "+xx-xxxxxxxx63" at bounding box center [75, 166] width 79 height 10
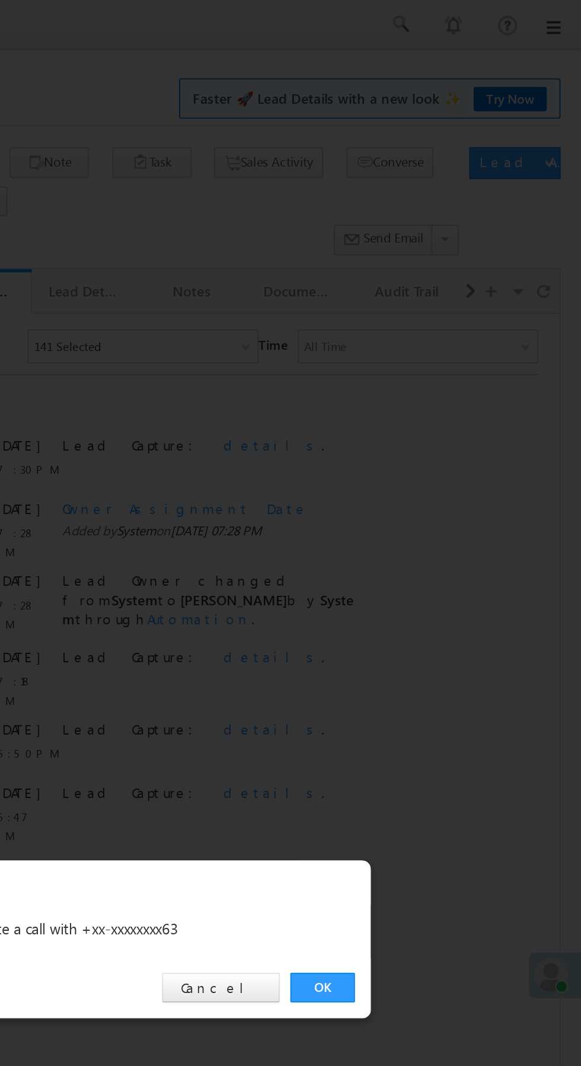
click at [447, 559] on link "OK" at bounding box center [436, 552] width 36 height 17
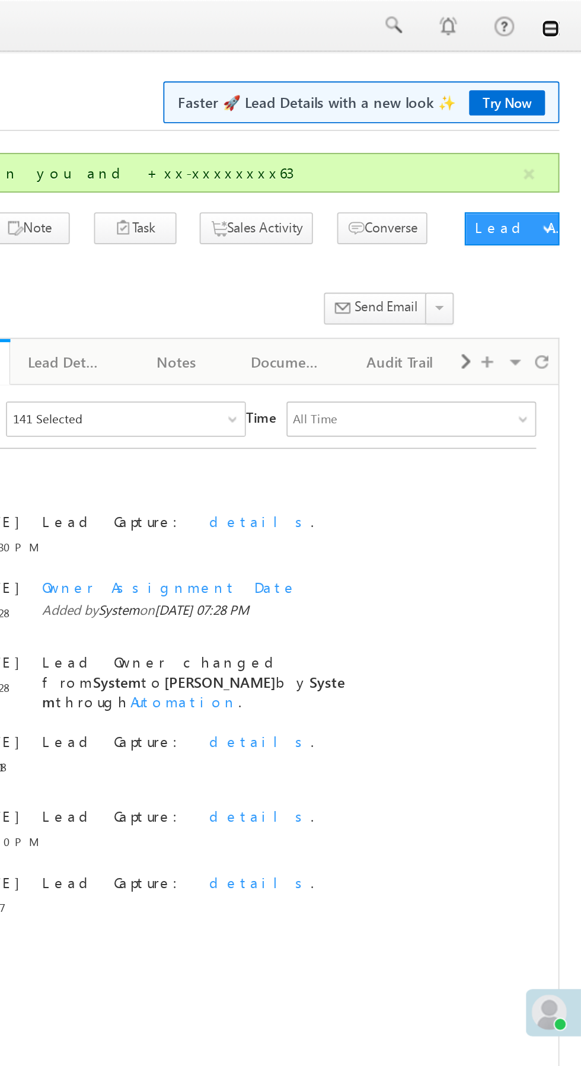
click at [566, 19] on link at bounding box center [564, 15] width 9 height 9
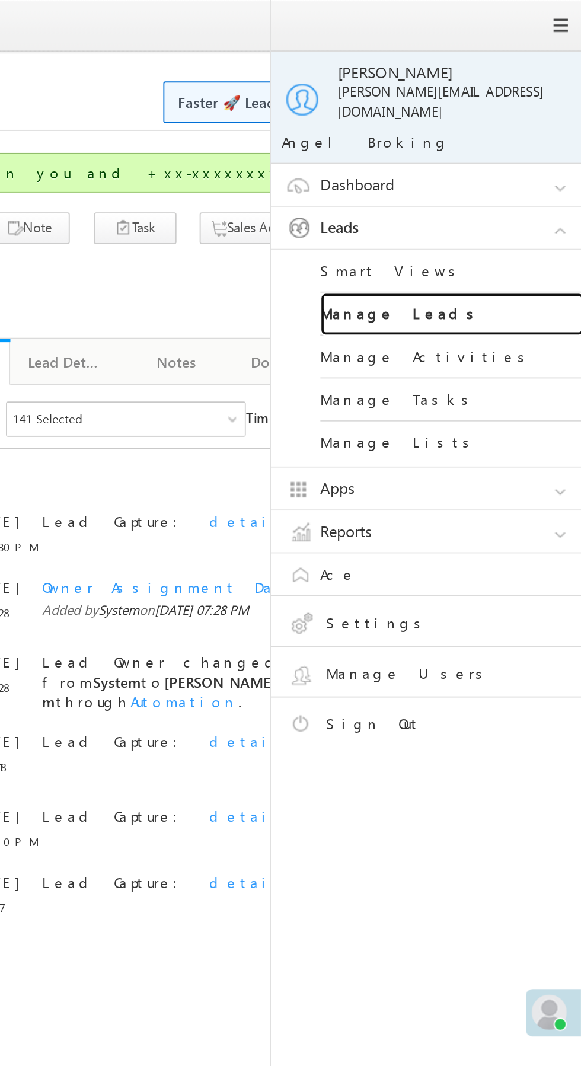
click at [522, 163] on link "Manage Leads" at bounding box center [512, 169] width 142 height 23
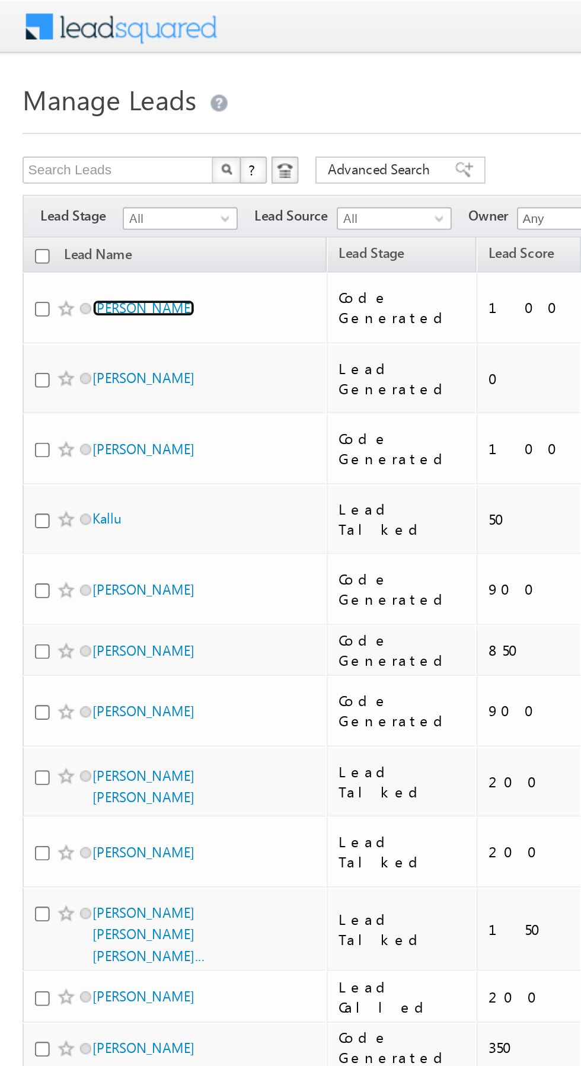
click at [77, 158] on link "Gunasekaran" at bounding box center [76, 162] width 54 height 9
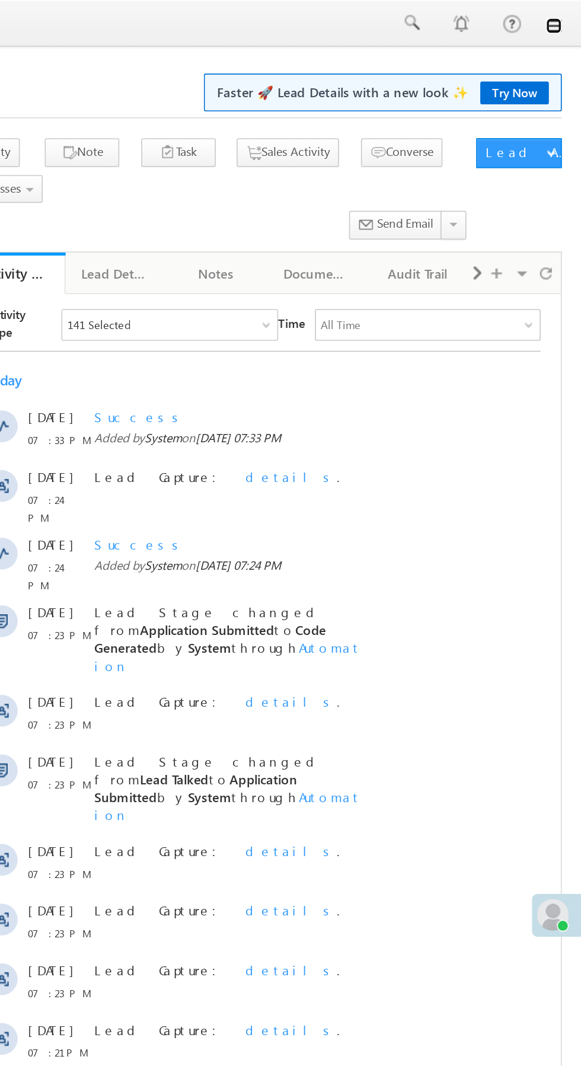
click at [566, 17] on link at bounding box center [564, 15] width 9 height 9
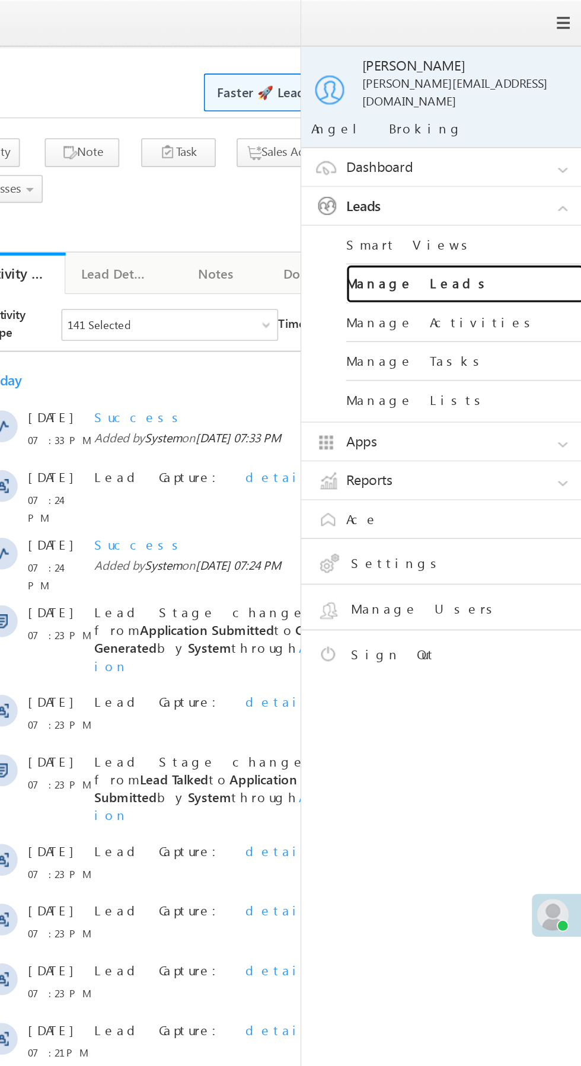
click at [528, 167] on link "Manage Leads" at bounding box center [512, 169] width 142 height 23
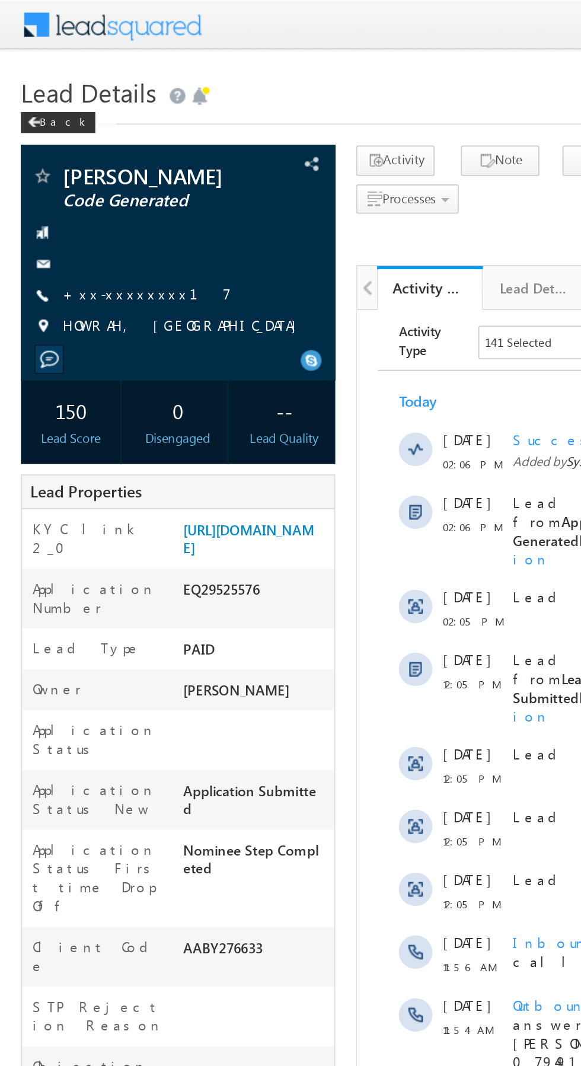
click at [76, 170] on link "+xx-xxxxxxxx17" at bounding box center [83, 166] width 95 height 10
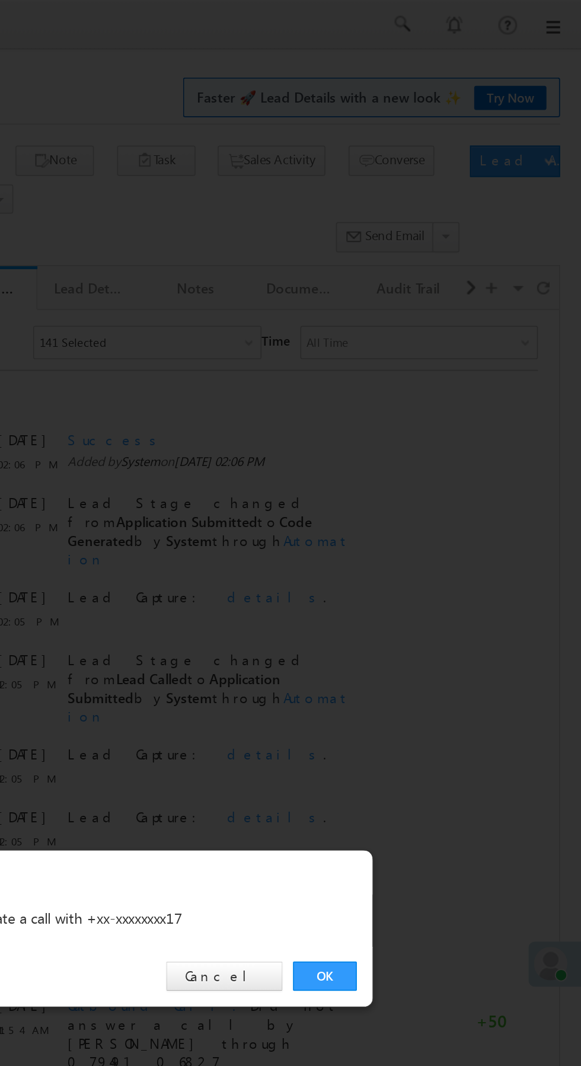
click at [436, 554] on link "OK" at bounding box center [436, 552] width 36 height 17
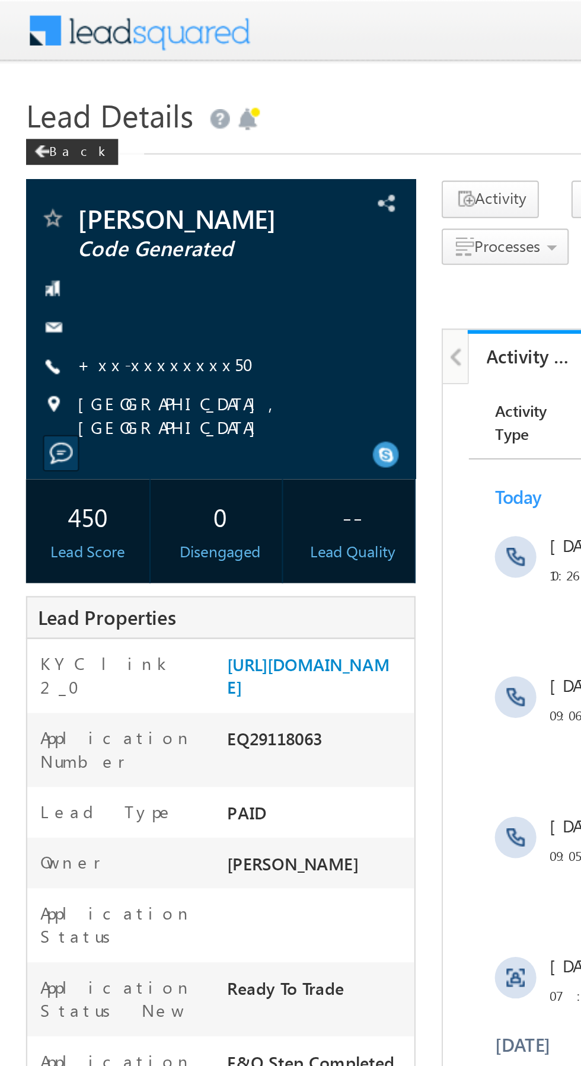
click at [69, 171] on link "+xx-xxxxxxxx50" at bounding box center [80, 166] width 88 height 10
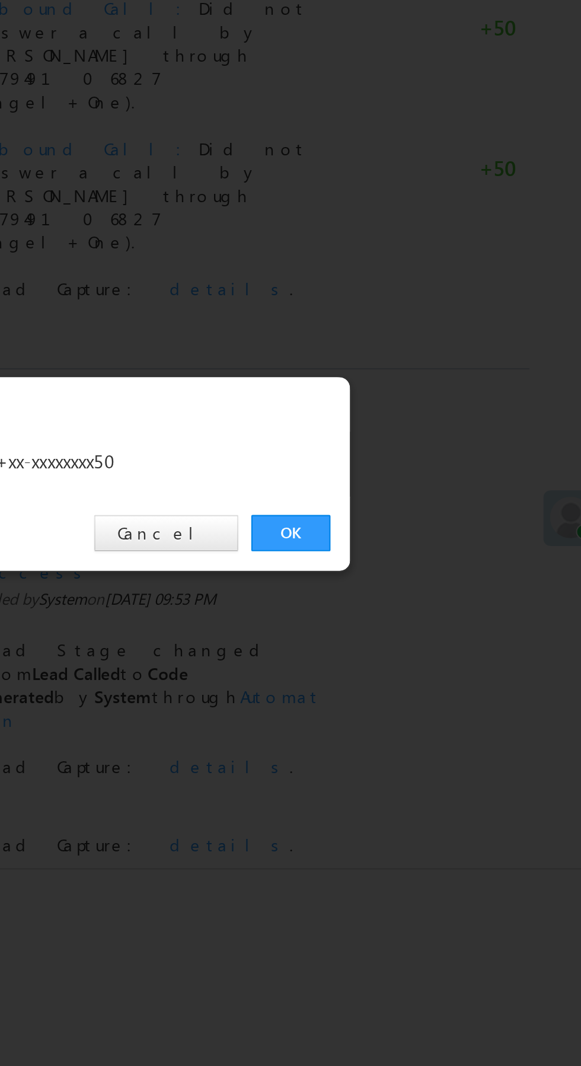
click at [436, 552] on link "OK" at bounding box center [436, 552] width 36 height 17
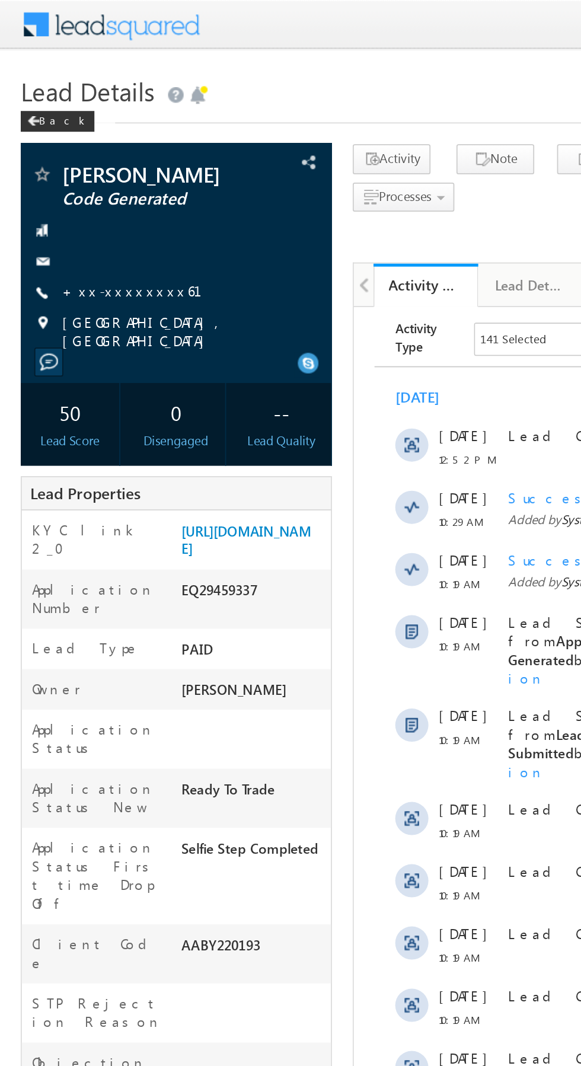
click at [75, 168] on link "+xx-xxxxxxxx61" at bounding box center [83, 166] width 94 height 10
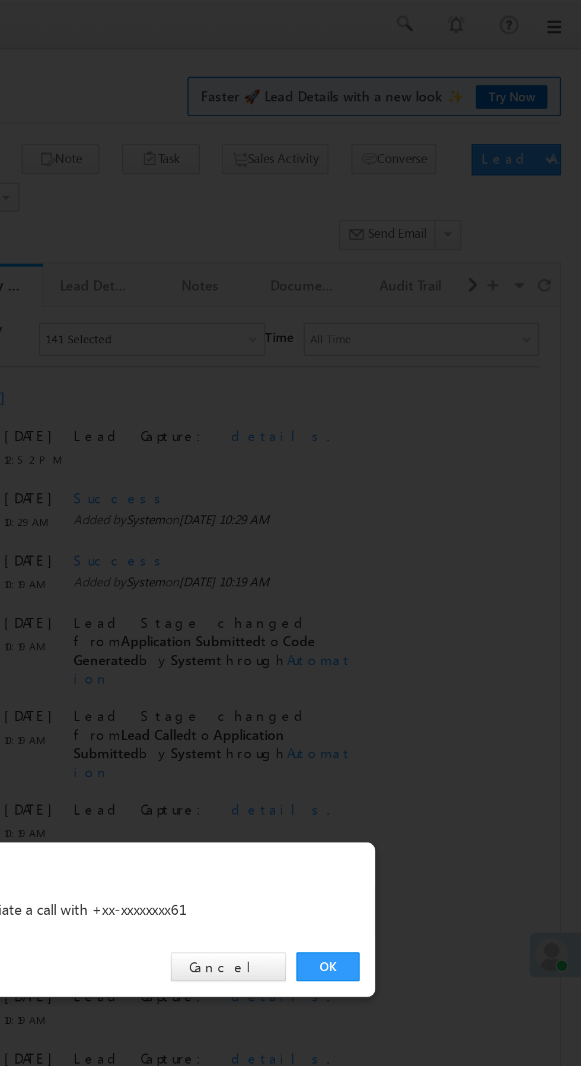
click at [440, 557] on link "OK" at bounding box center [436, 552] width 36 height 17
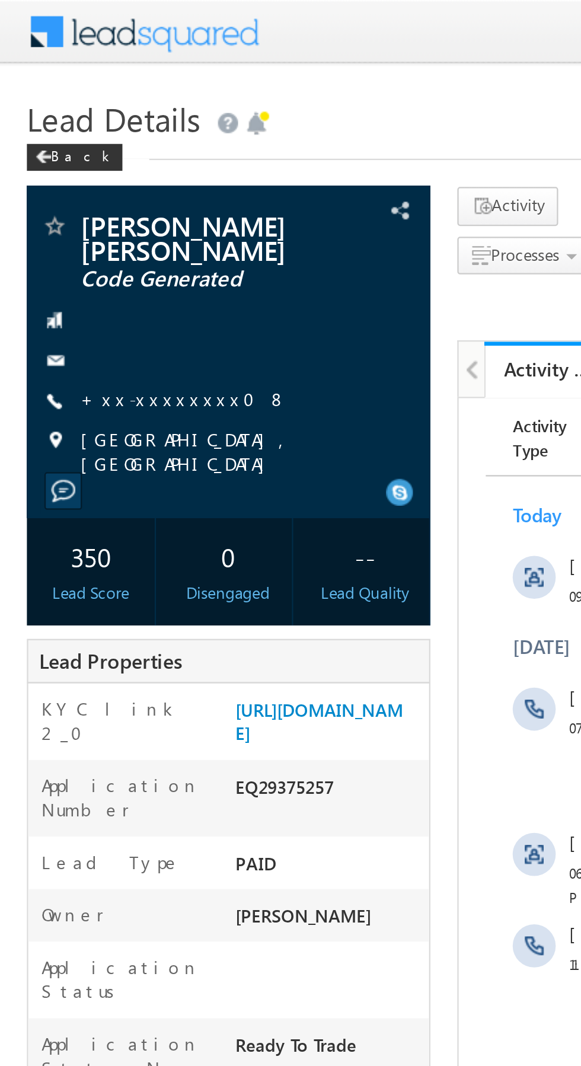
click at [71, 180] on link "+xx-xxxxxxxx08" at bounding box center [81, 176] width 91 height 10
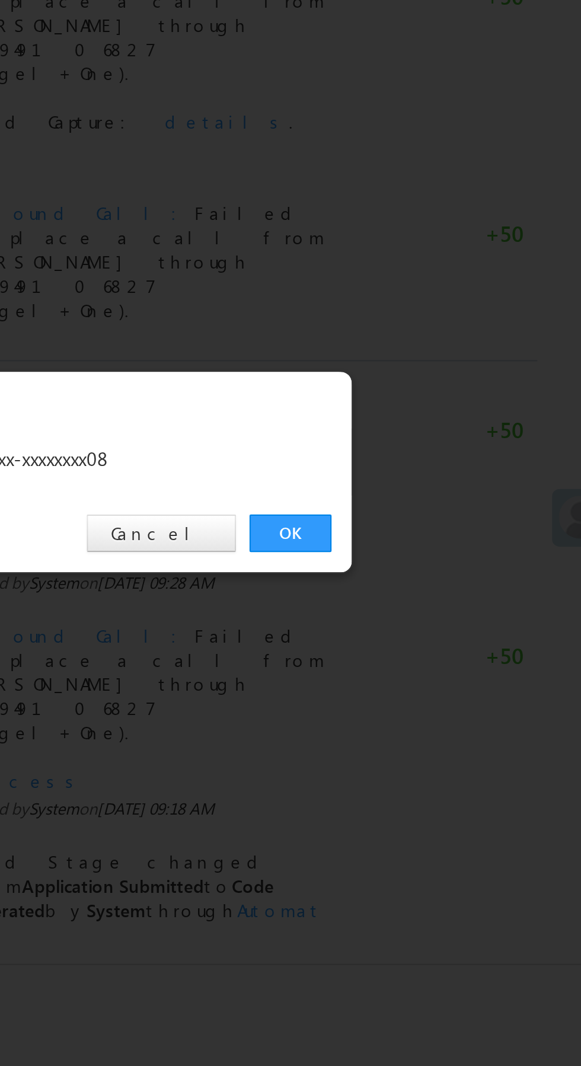
click at [436, 555] on link "OK" at bounding box center [436, 552] width 36 height 17
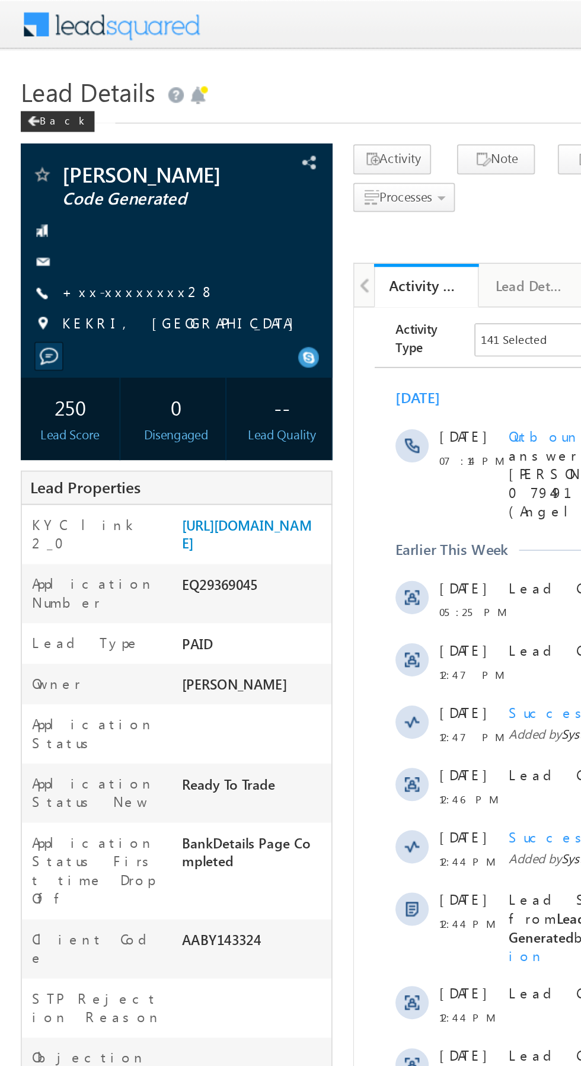
click at [77, 167] on link "+xx-xxxxxxxx28" at bounding box center [79, 166] width 87 height 10
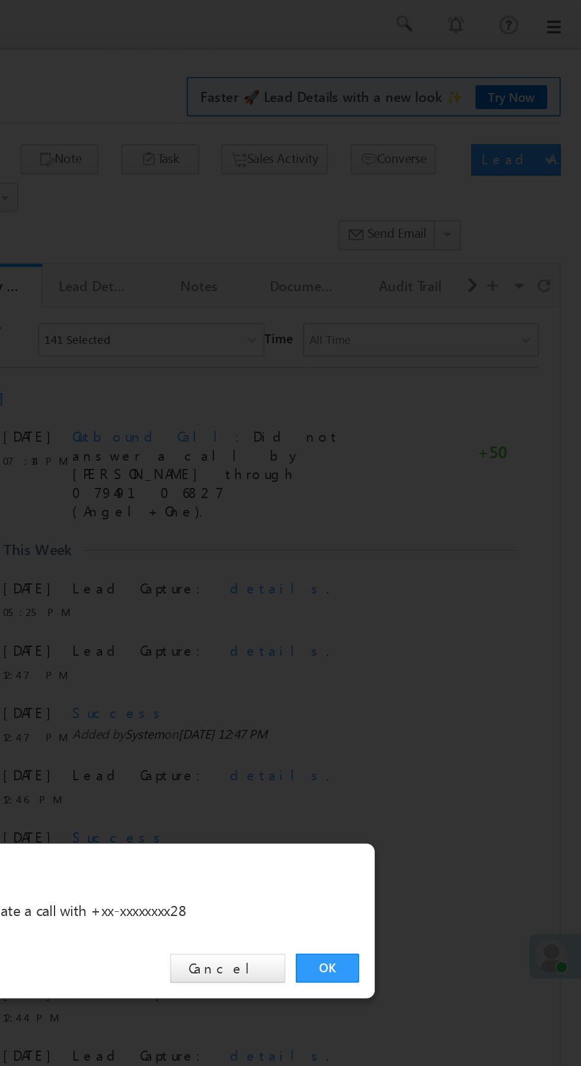
click at [439, 556] on link "OK" at bounding box center [436, 552] width 36 height 17
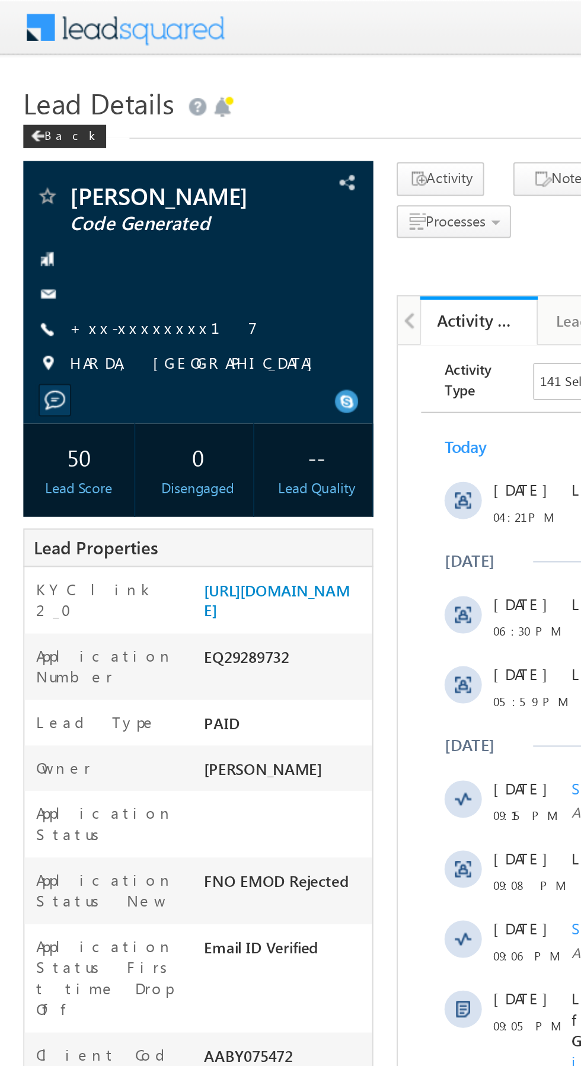
click at [76, 168] on link "+xx-xxxxxxxx17" at bounding box center [83, 166] width 95 height 10
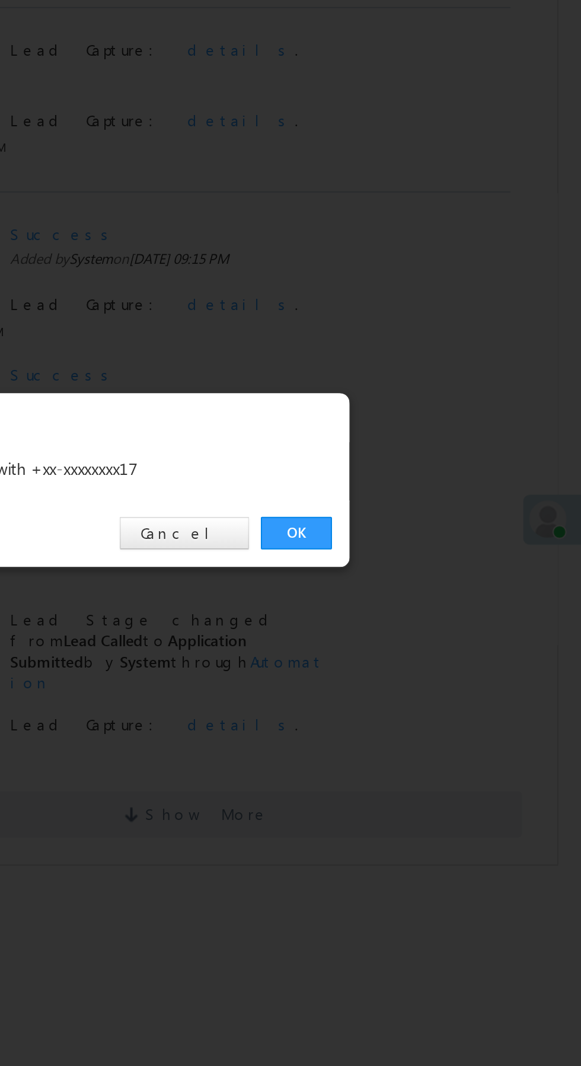
click at [436, 553] on link "OK" at bounding box center [436, 552] width 36 height 17
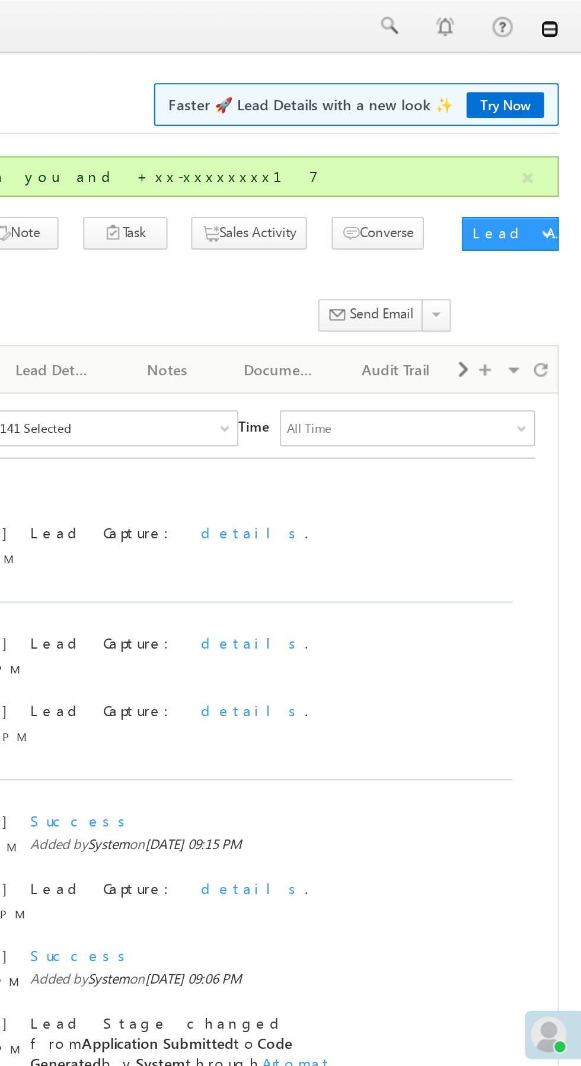
click at [566, 20] on link at bounding box center [564, 15] width 9 height 9
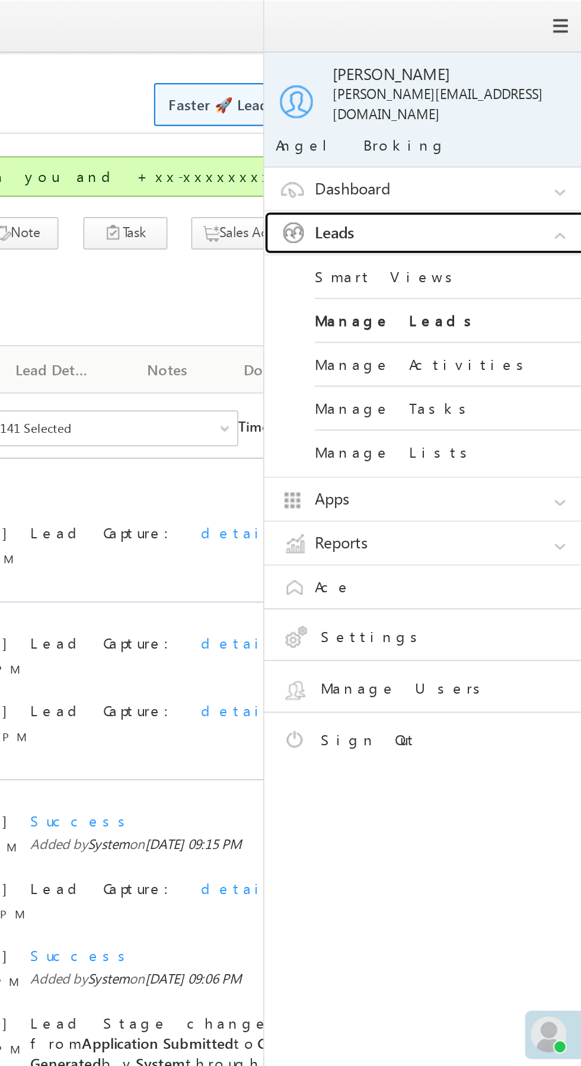
click at [510, 115] on link "Leads" at bounding box center [503, 122] width 178 height 23
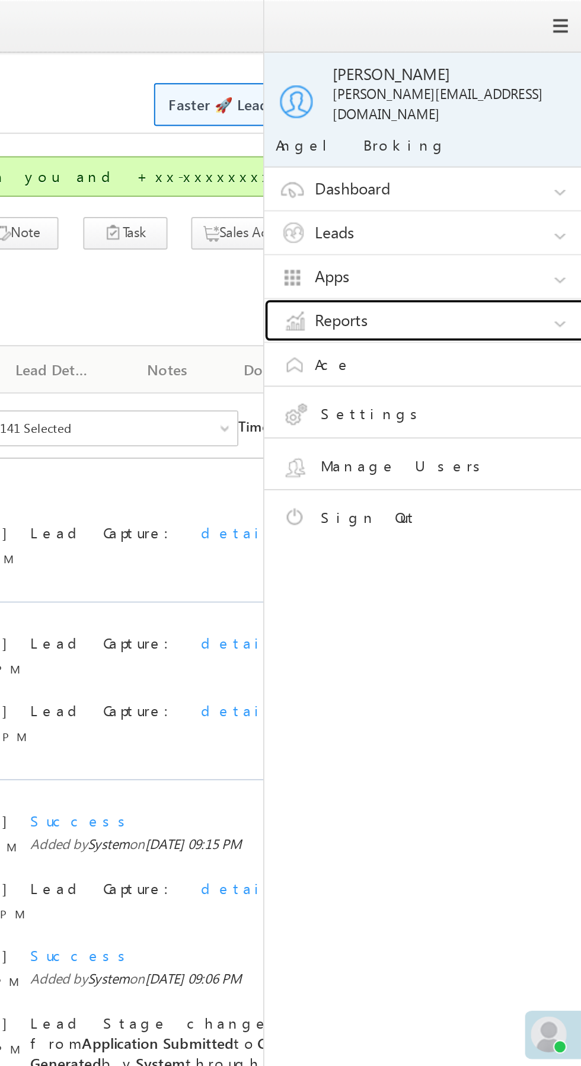
click at [505, 165] on link "Reports" at bounding box center [503, 169] width 178 height 23
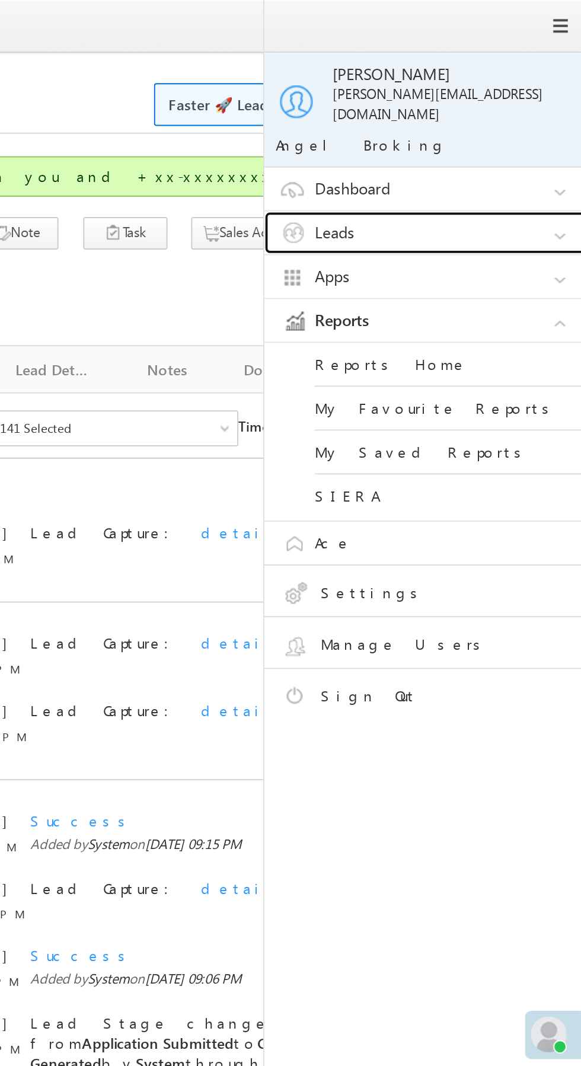
click at [505, 119] on link "Leads" at bounding box center [503, 122] width 178 height 23
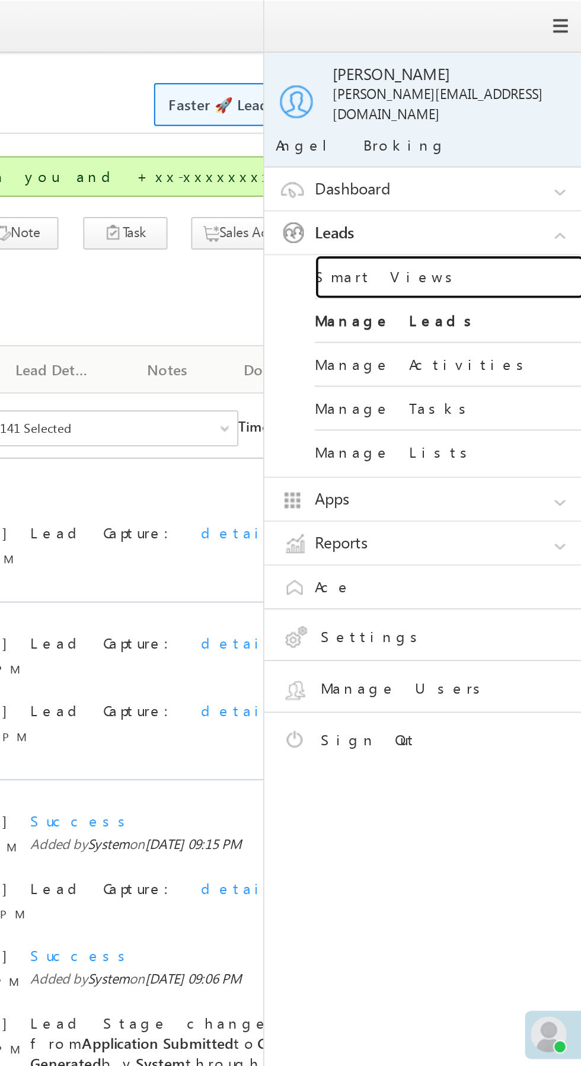
click at [505, 141] on link "Smart Views" at bounding box center [512, 146] width 142 height 23
